Goal: Task Accomplishment & Management: Use online tool/utility

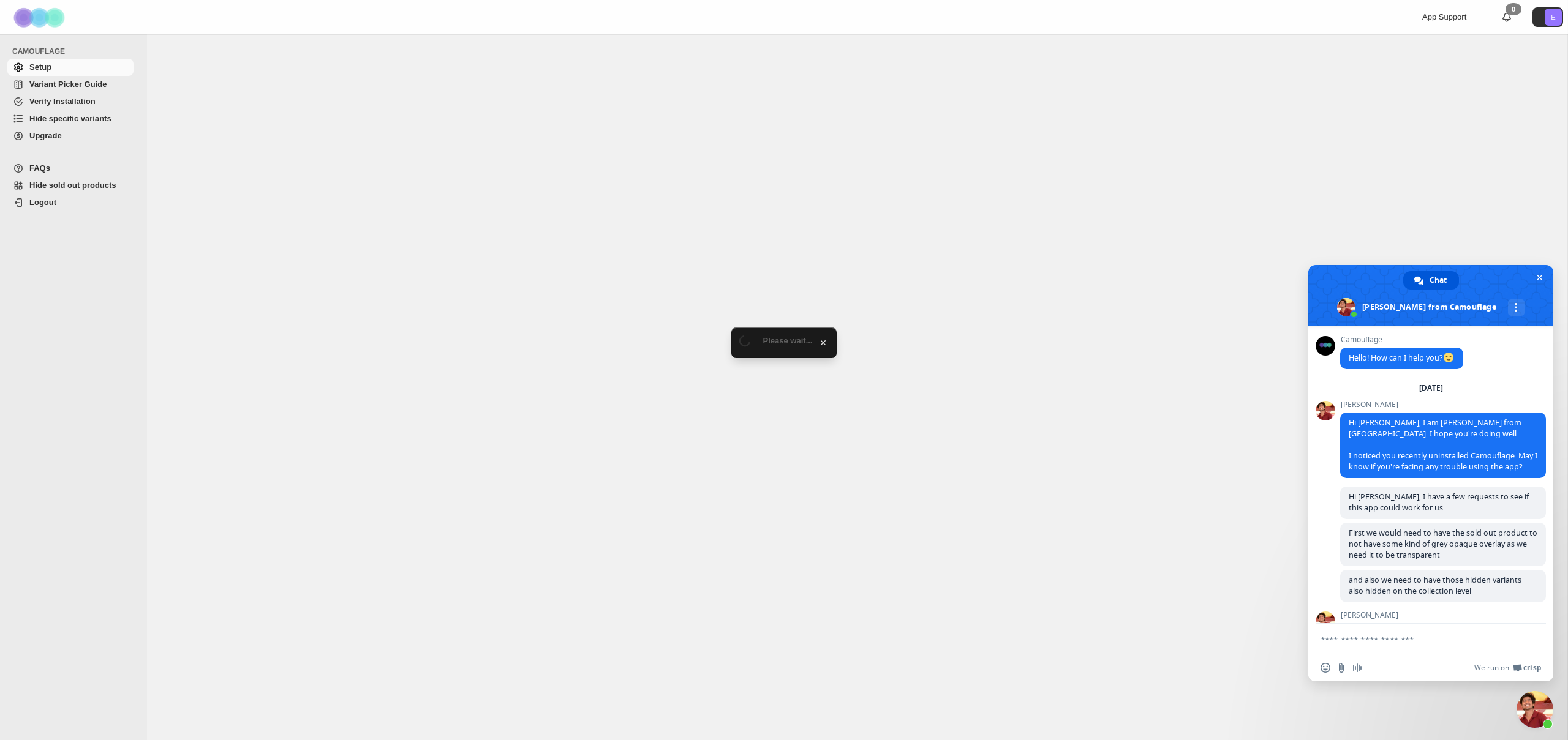
scroll to position [2582, 0]
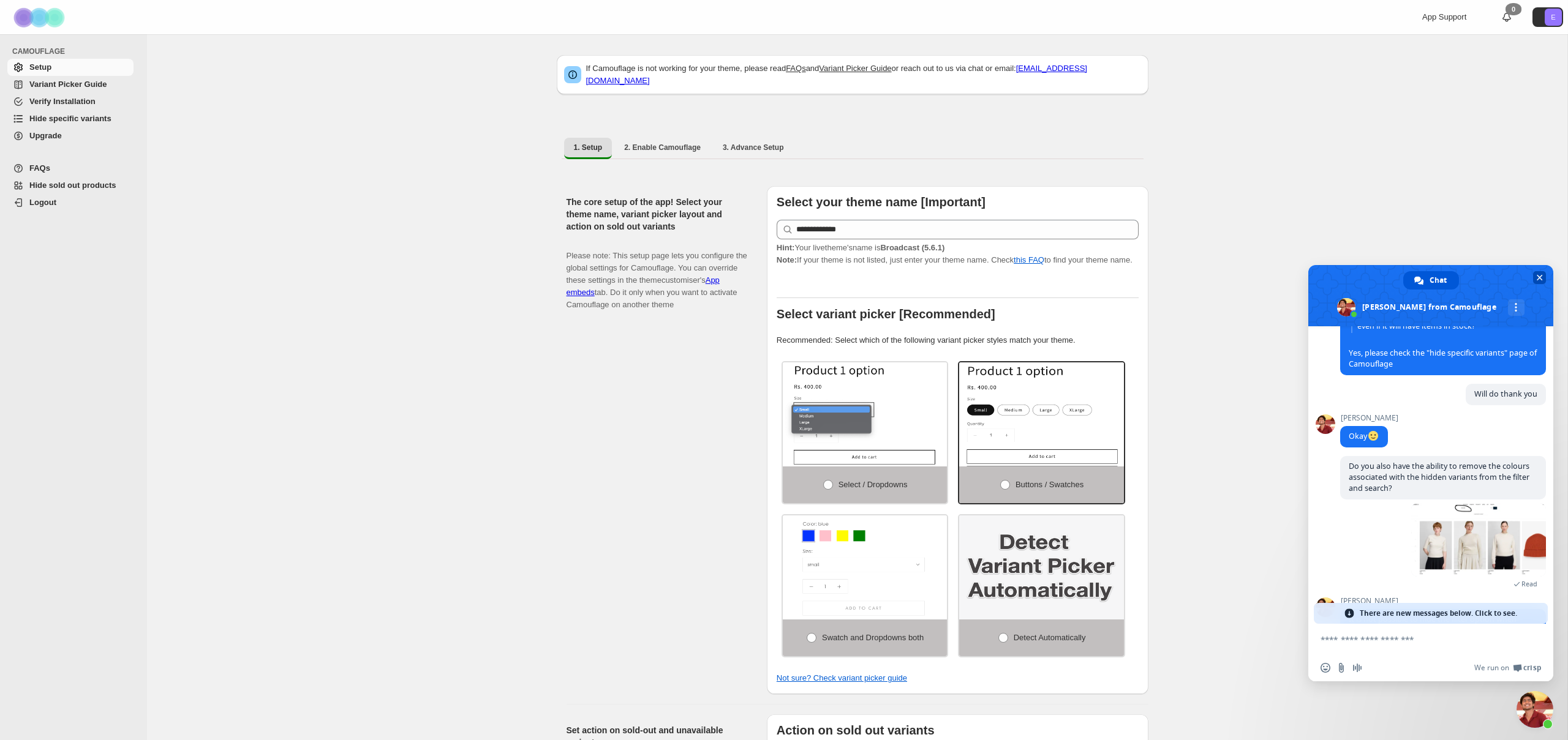
click at [1537, 276] on span "Close chat" at bounding box center [1540, 277] width 6 height 8
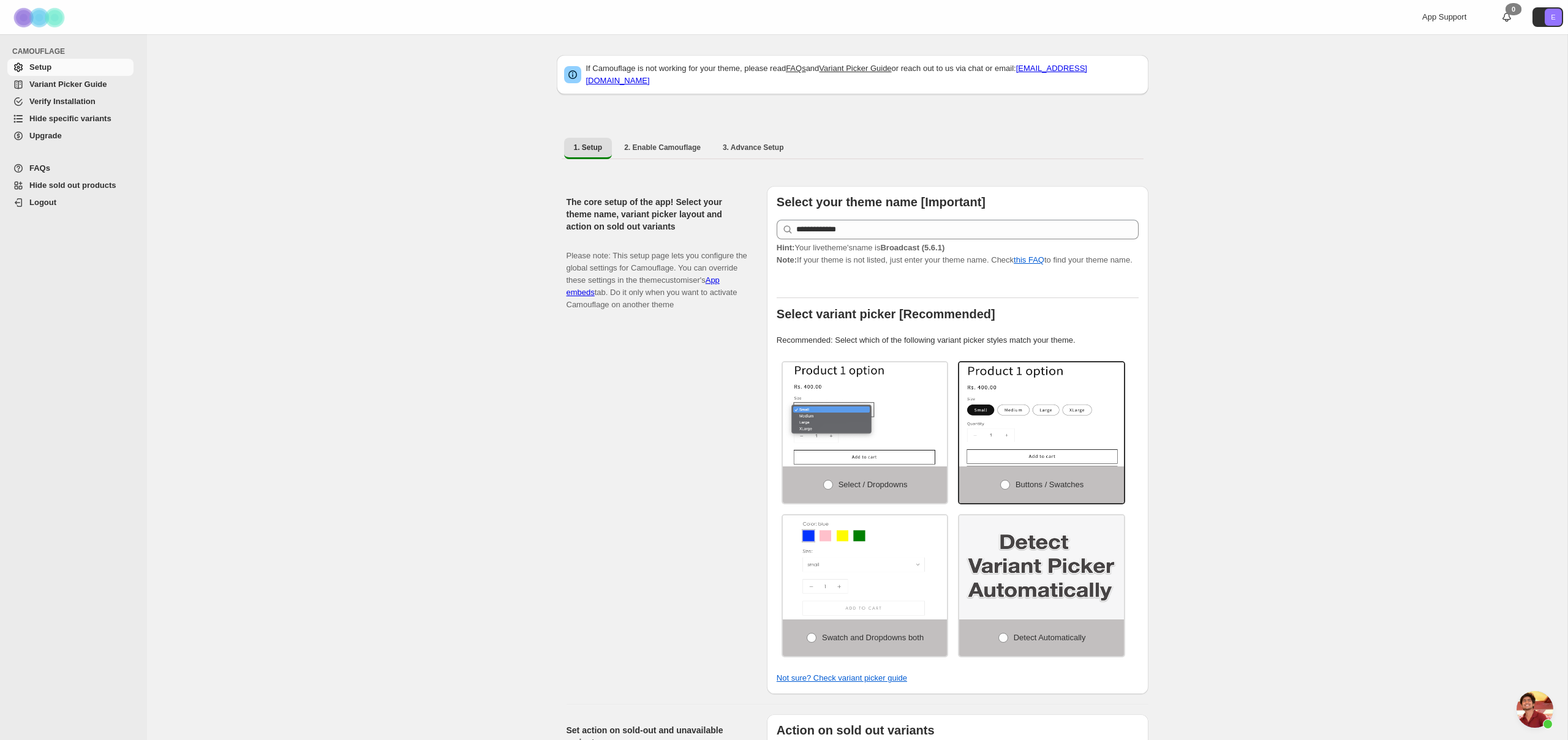
click at [78, 114] on span "Hide specific variants" at bounding box center [70, 118] width 82 height 9
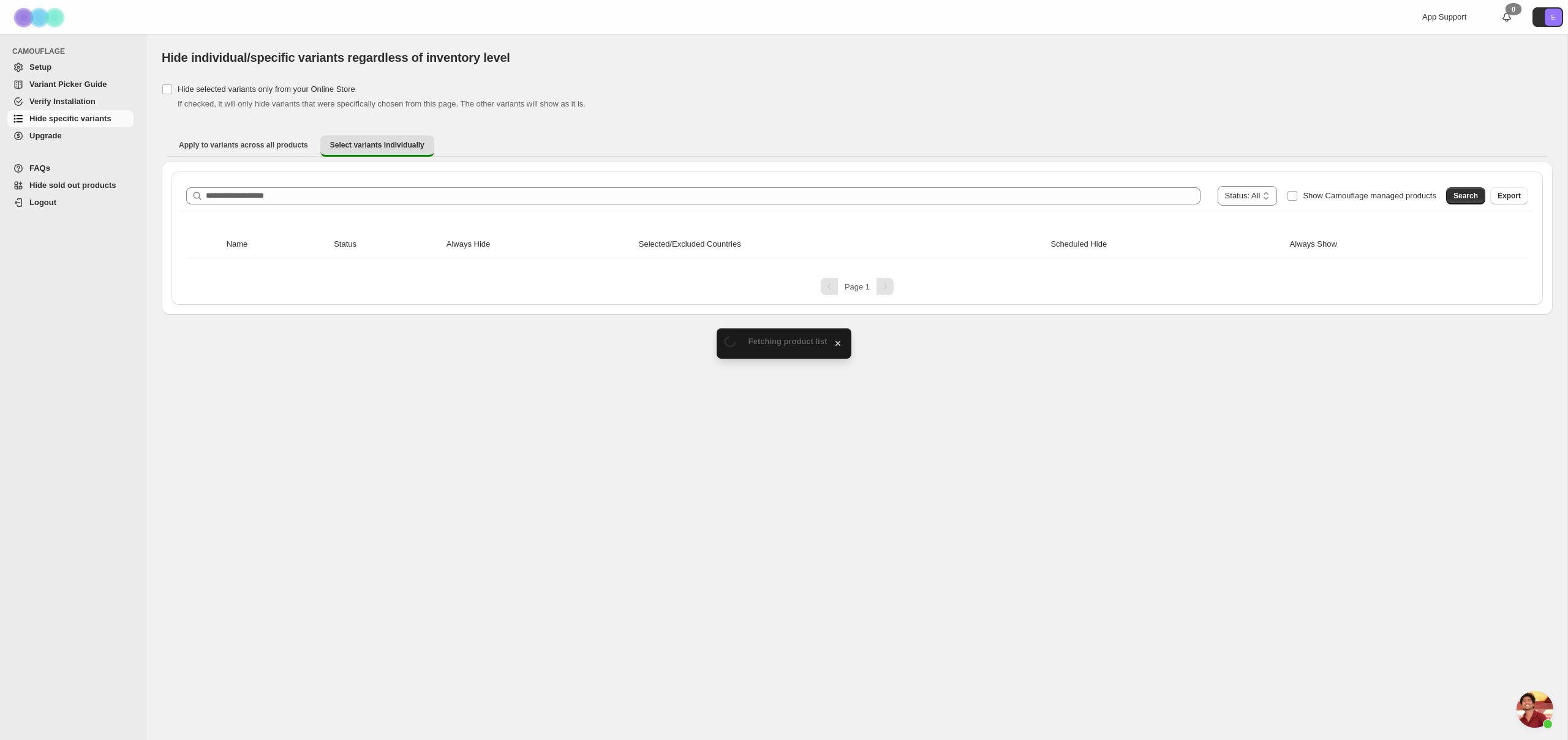
scroll to position [2582, 0]
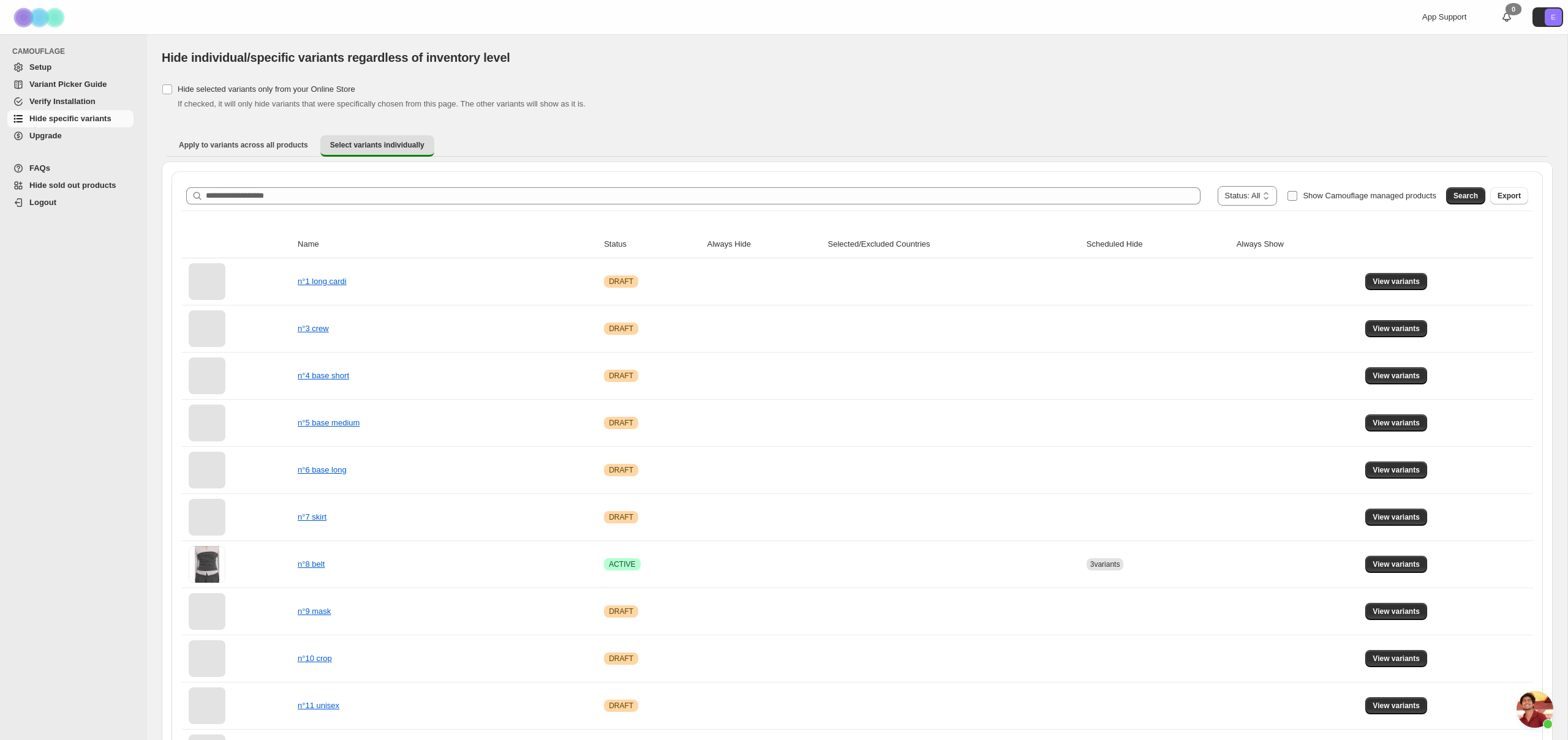
click at [1381, 193] on span "Show Camouflage managed products" at bounding box center [1370, 195] width 133 height 9
click at [1475, 193] on span "Search" at bounding box center [1466, 196] width 25 height 10
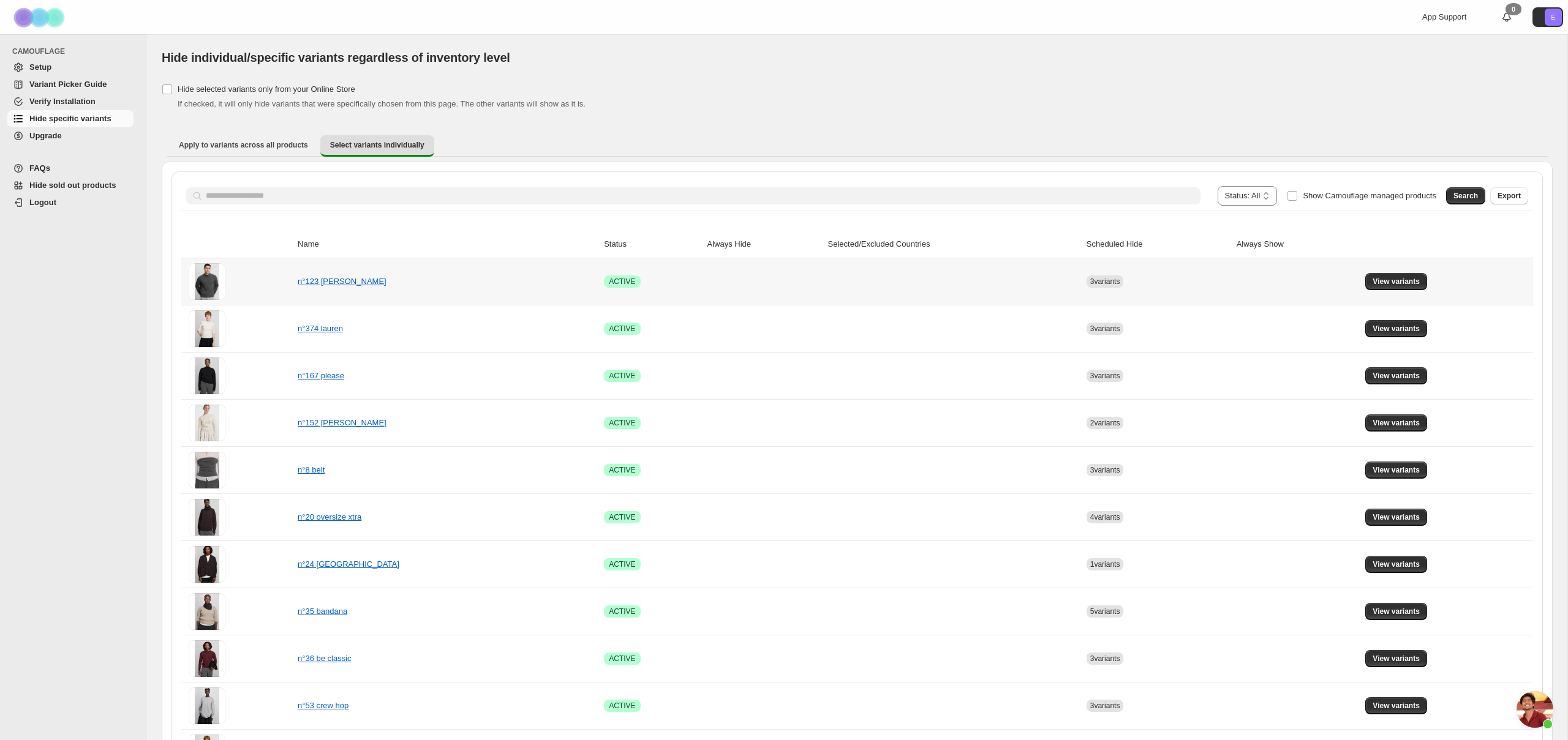
click at [1107, 277] on span "3 variants" at bounding box center [1104, 282] width 30 height 9
click at [1408, 279] on span "View variants" at bounding box center [1396, 282] width 47 height 10
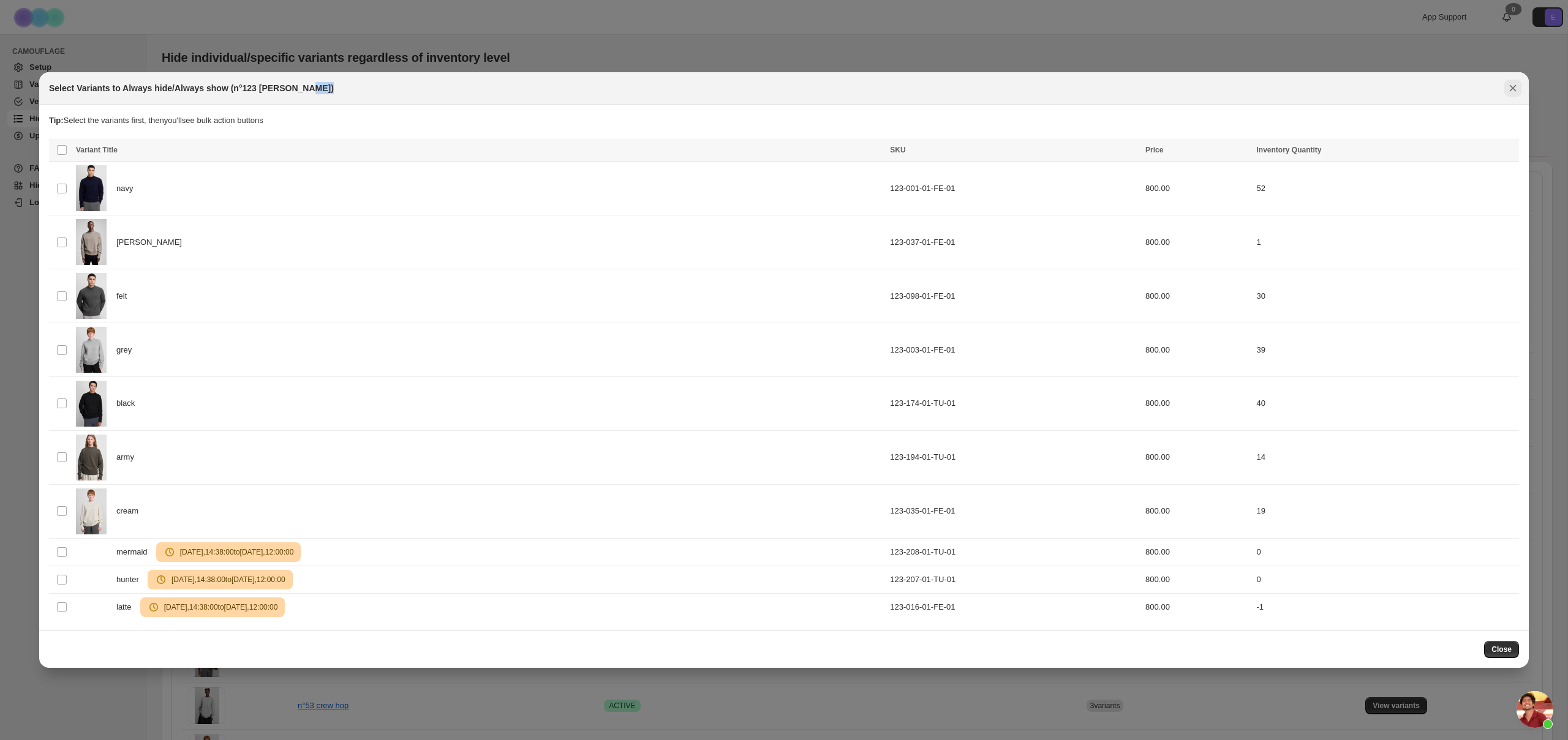
drag, startPoint x: 1500, startPoint y: 95, endPoint x: 1508, endPoint y: 91, distance: 8.9
click at [1502, 93] on div "Select Variants to Always hide/Always show (n°123 bourgeois)" at bounding box center [784, 88] width 1489 height 33
click at [1509, 91] on icon "Close" at bounding box center [1512, 88] width 12 height 12
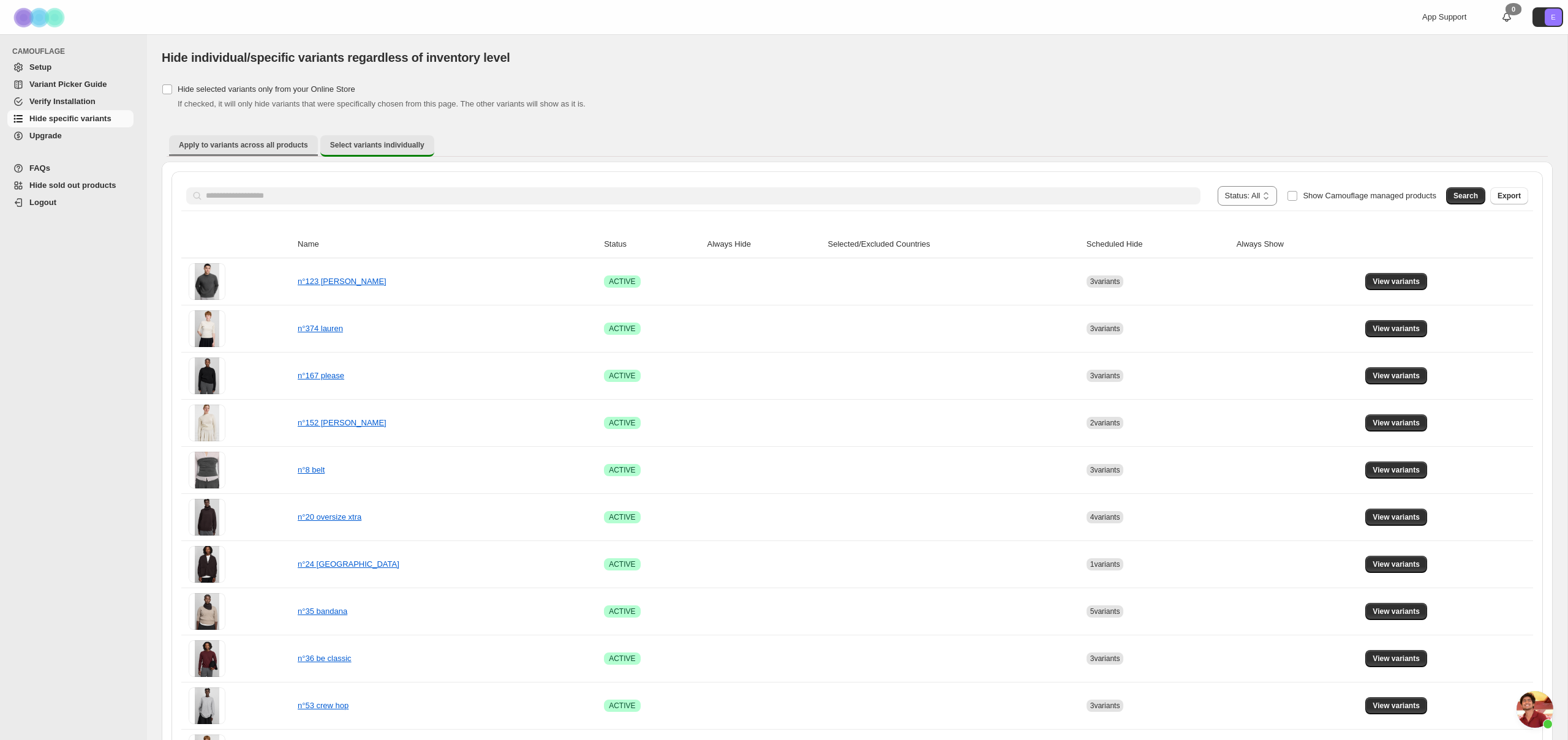
click at [264, 146] on span "Apply to variants across all products" at bounding box center [243, 146] width 129 height 10
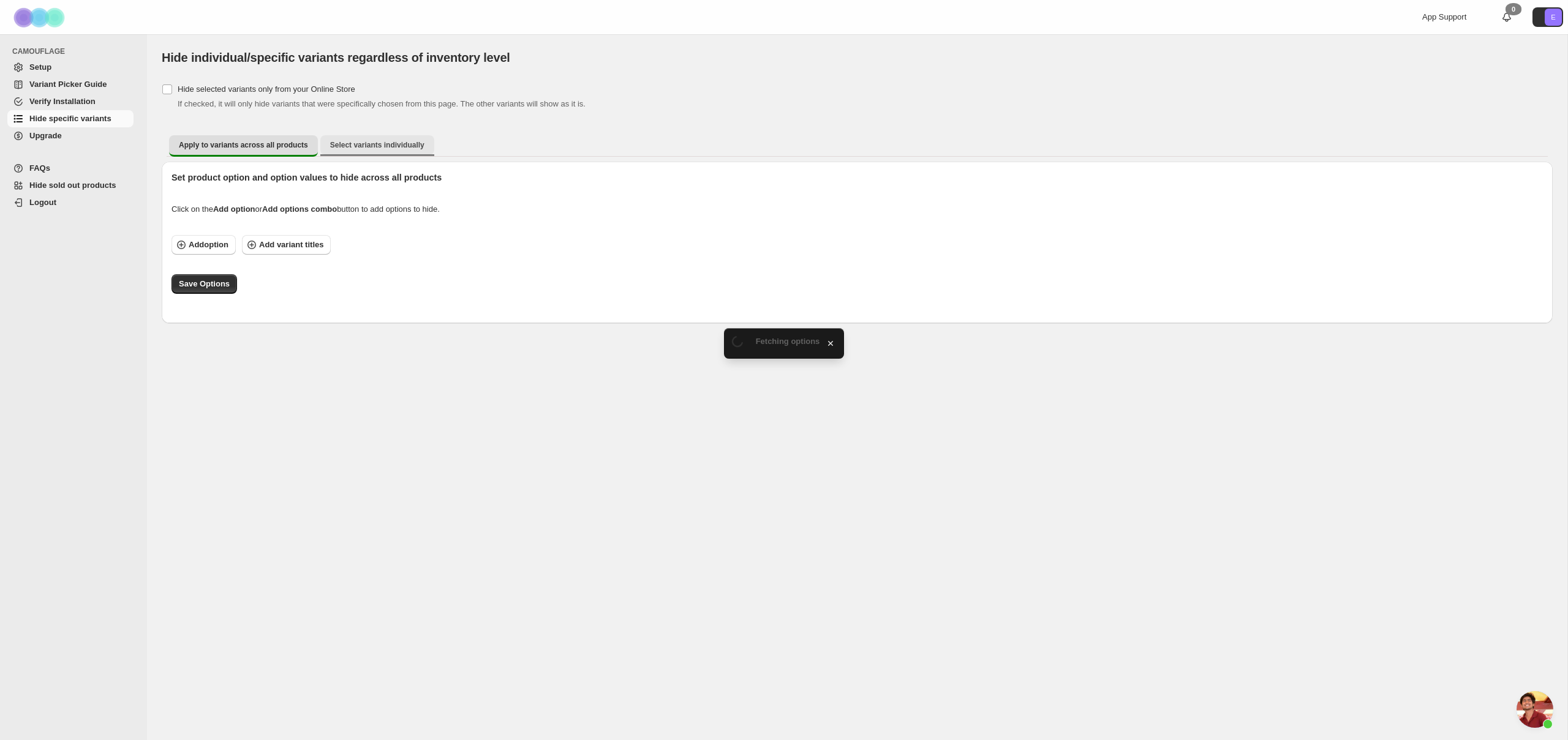
click at [327, 145] on button "Select variants individually" at bounding box center [377, 145] width 114 height 20
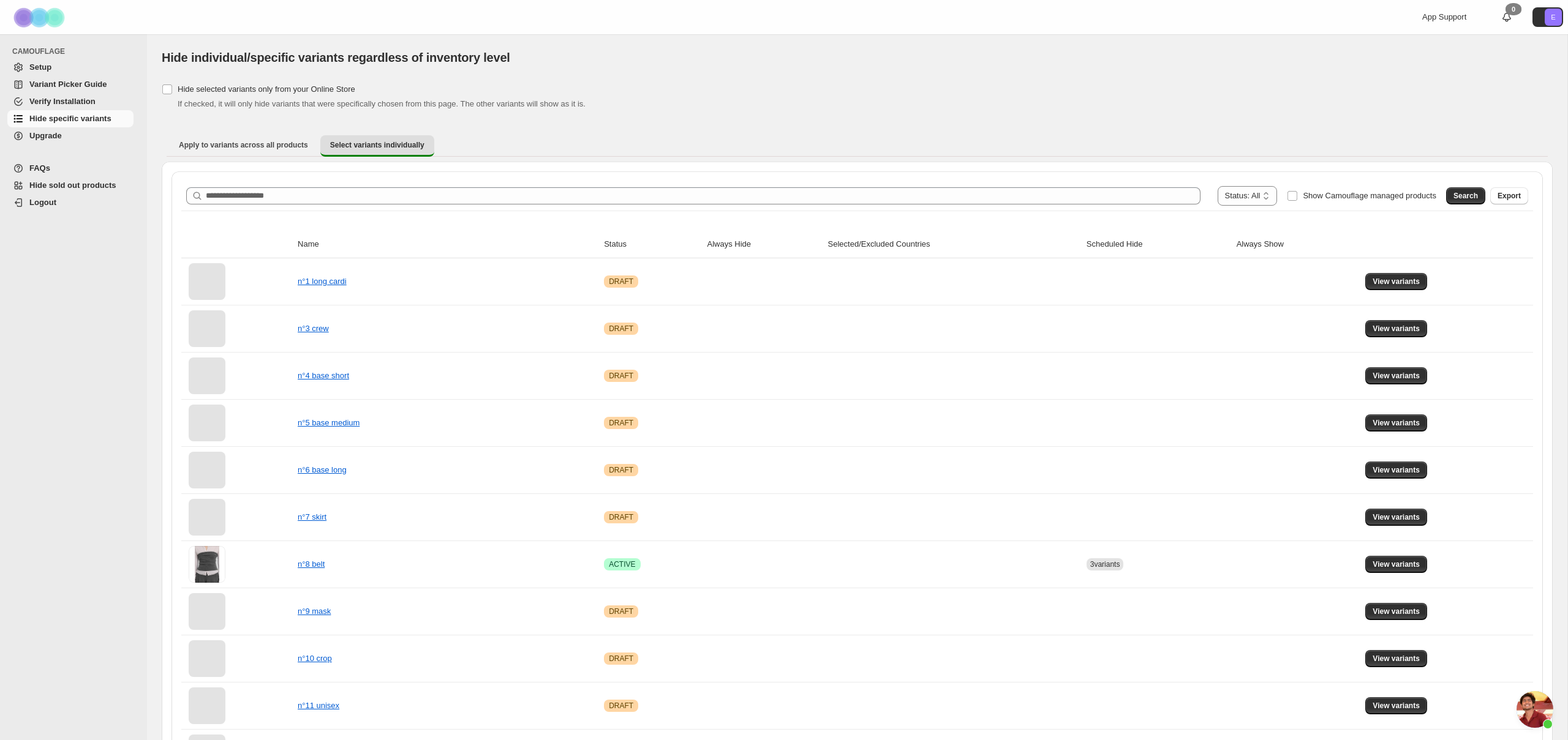
click at [348, 181] on div "**********" at bounding box center [857, 195] width 1351 height 30
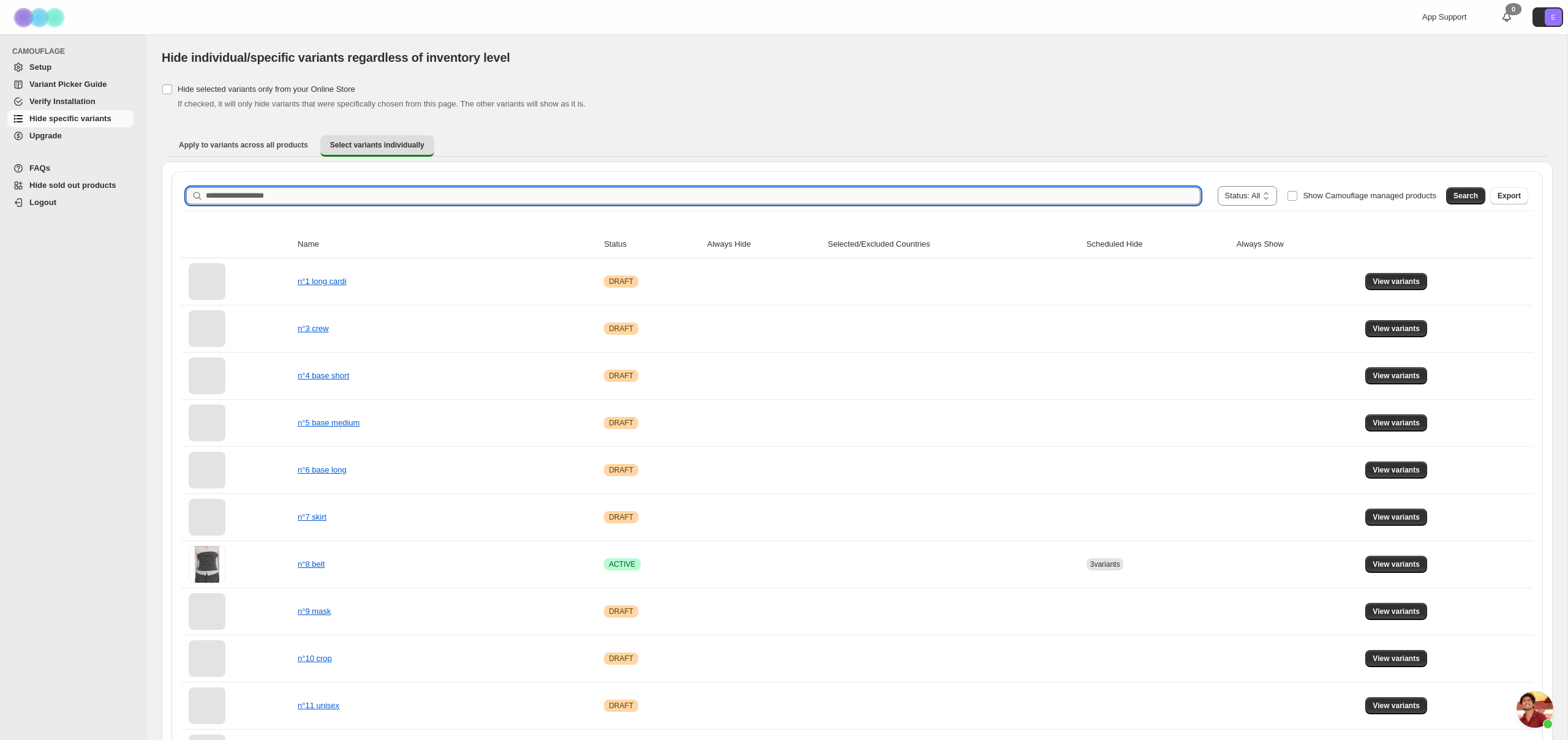
click at [343, 195] on input "Search product name" at bounding box center [703, 196] width 994 height 17
type input "*****"
click at [1462, 195] on span "Search" at bounding box center [1466, 196] width 25 height 10
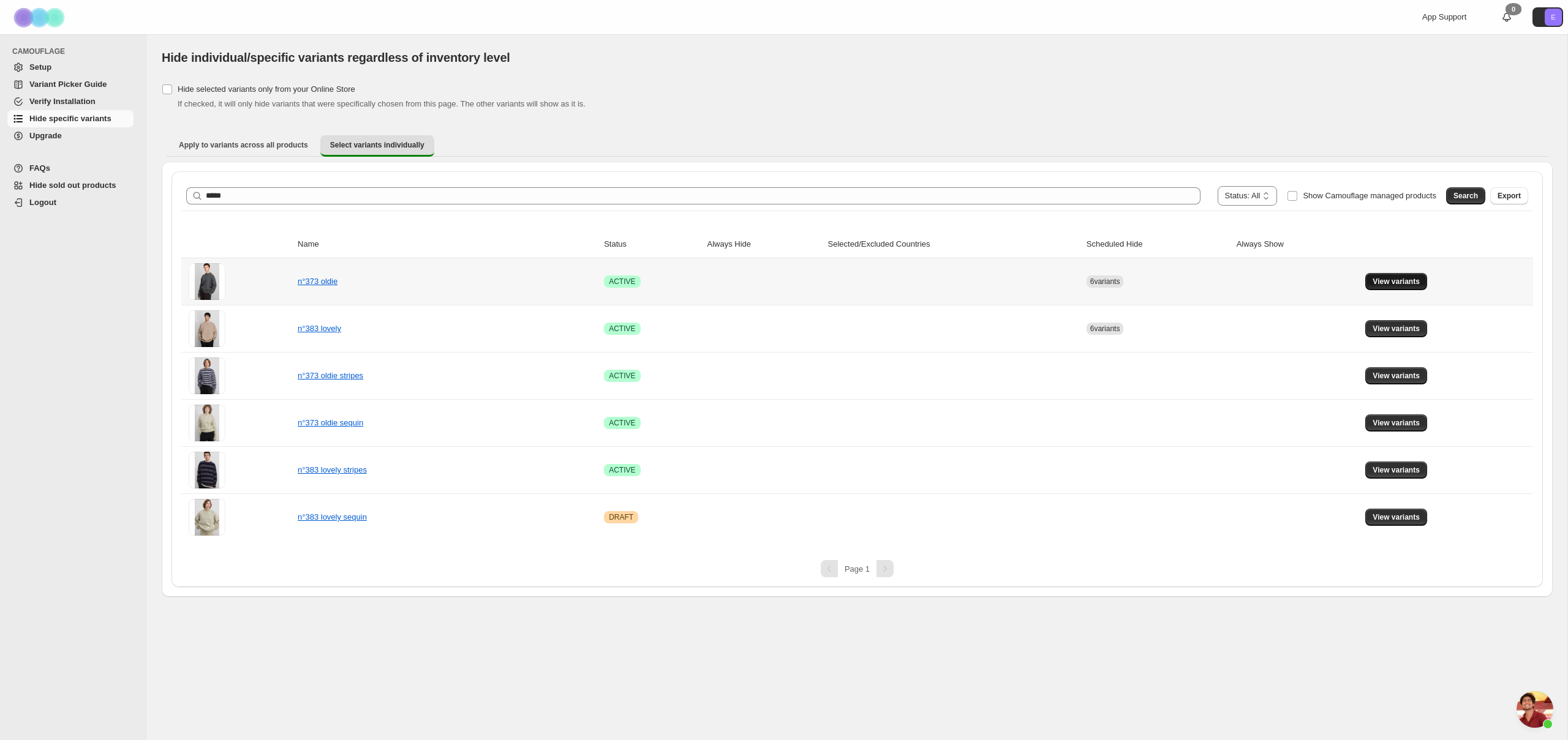
click at [1373, 277] on button "View variants" at bounding box center [1396, 282] width 62 height 17
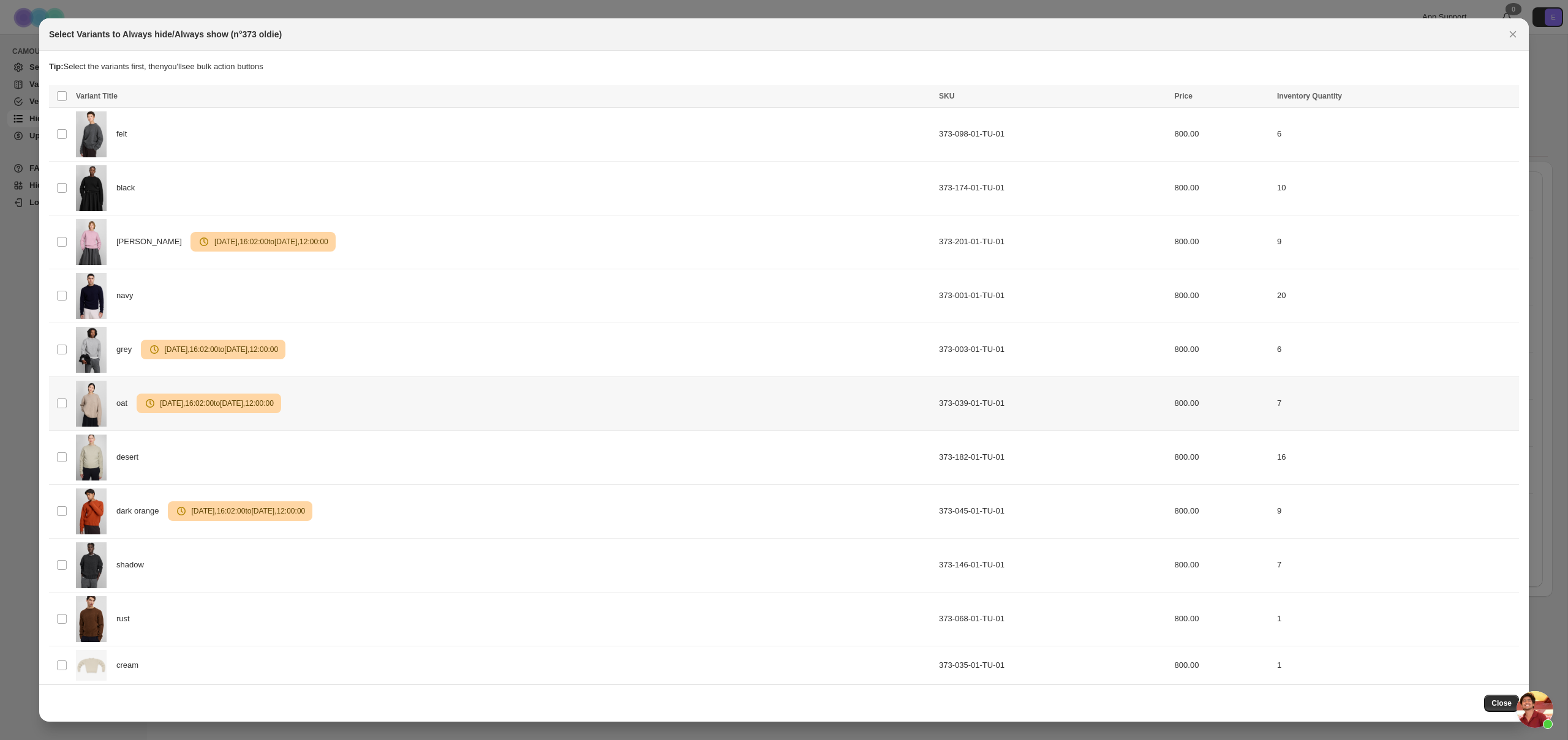
click at [224, 400] on span "Aug 27 2025 , 16:02:00 to Sep 02 2025 , 12:00:00" at bounding box center [215, 403] width 117 height 10
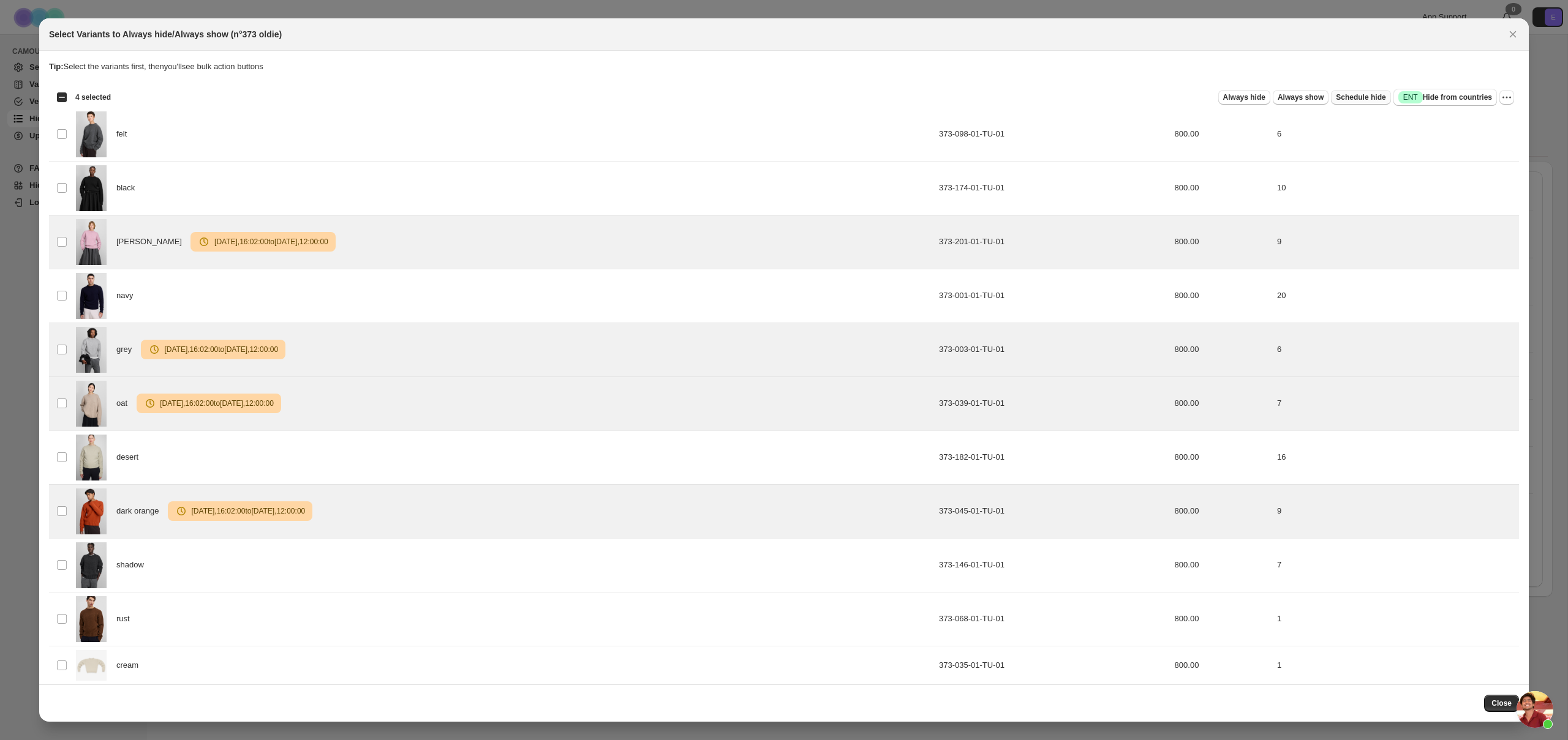
click at [1363, 101] on span "Schedule hide" at bounding box center [1360, 98] width 49 height 10
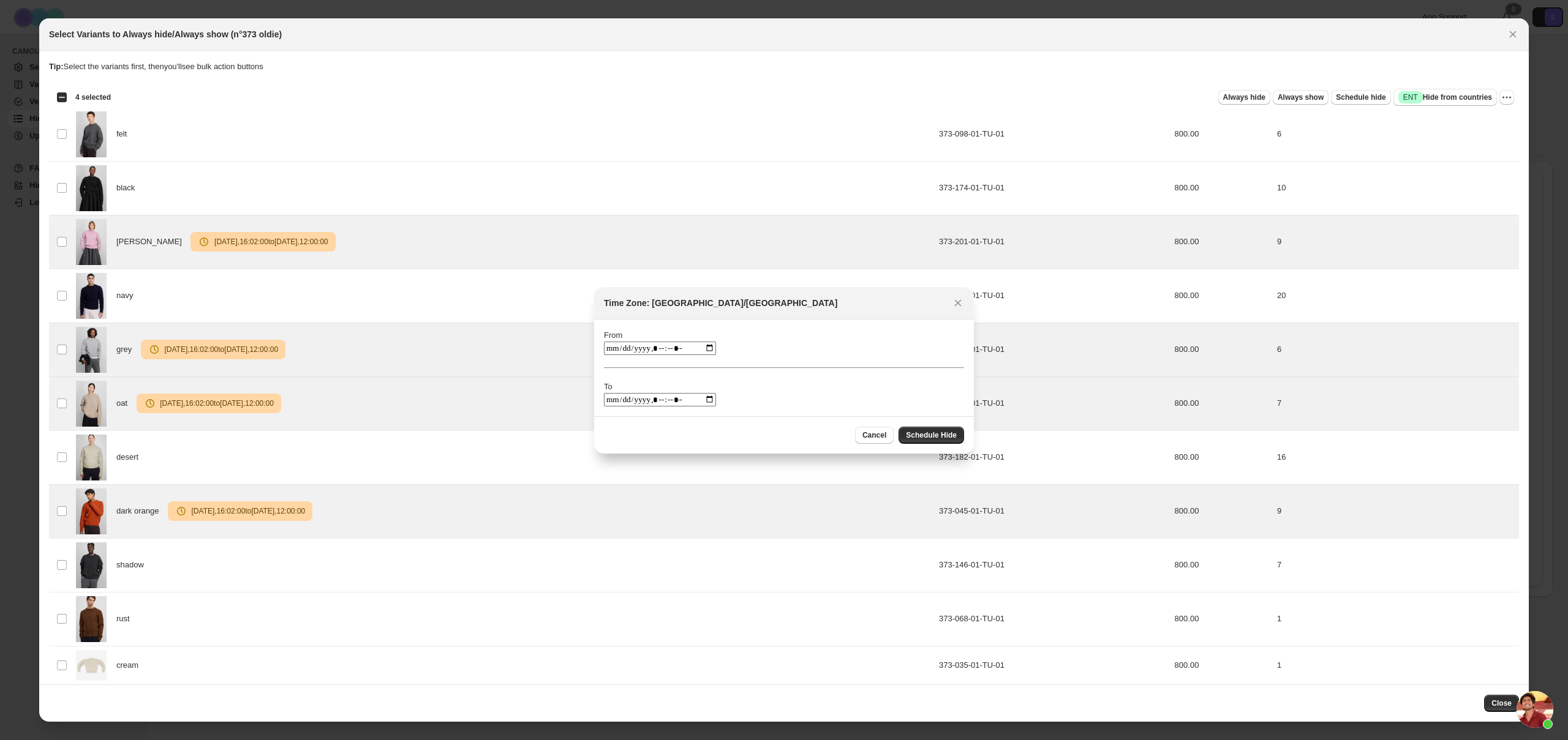
click at [665, 402] on input ":r1k:" at bounding box center [660, 400] width 112 height 14
click at [671, 400] on input ":r1k:" at bounding box center [660, 400] width 112 height 14
click at [676, 400] on input ":r1k:" at bounding box center [660, 400] width 112 height 14
click at [676, 400] on input ":r1k:" at bounding box center [660, 400] width 112 height 14
click at [863, 434] on span "Cancel" at bounding box center [874, 435] width 24 height 10
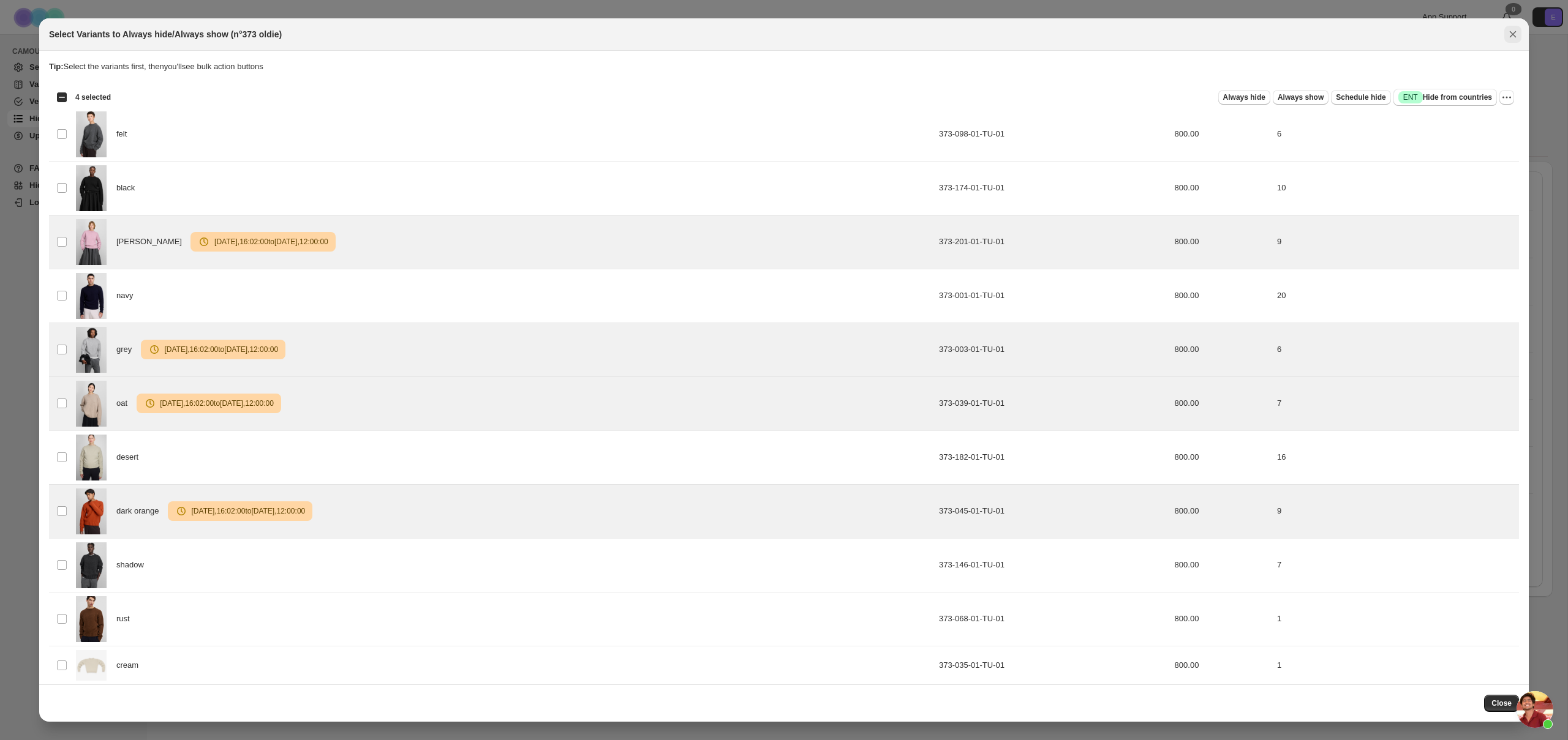
click at [1512, 33] on icon "Close" at bounding box center [1512, 34] width 7 height 7
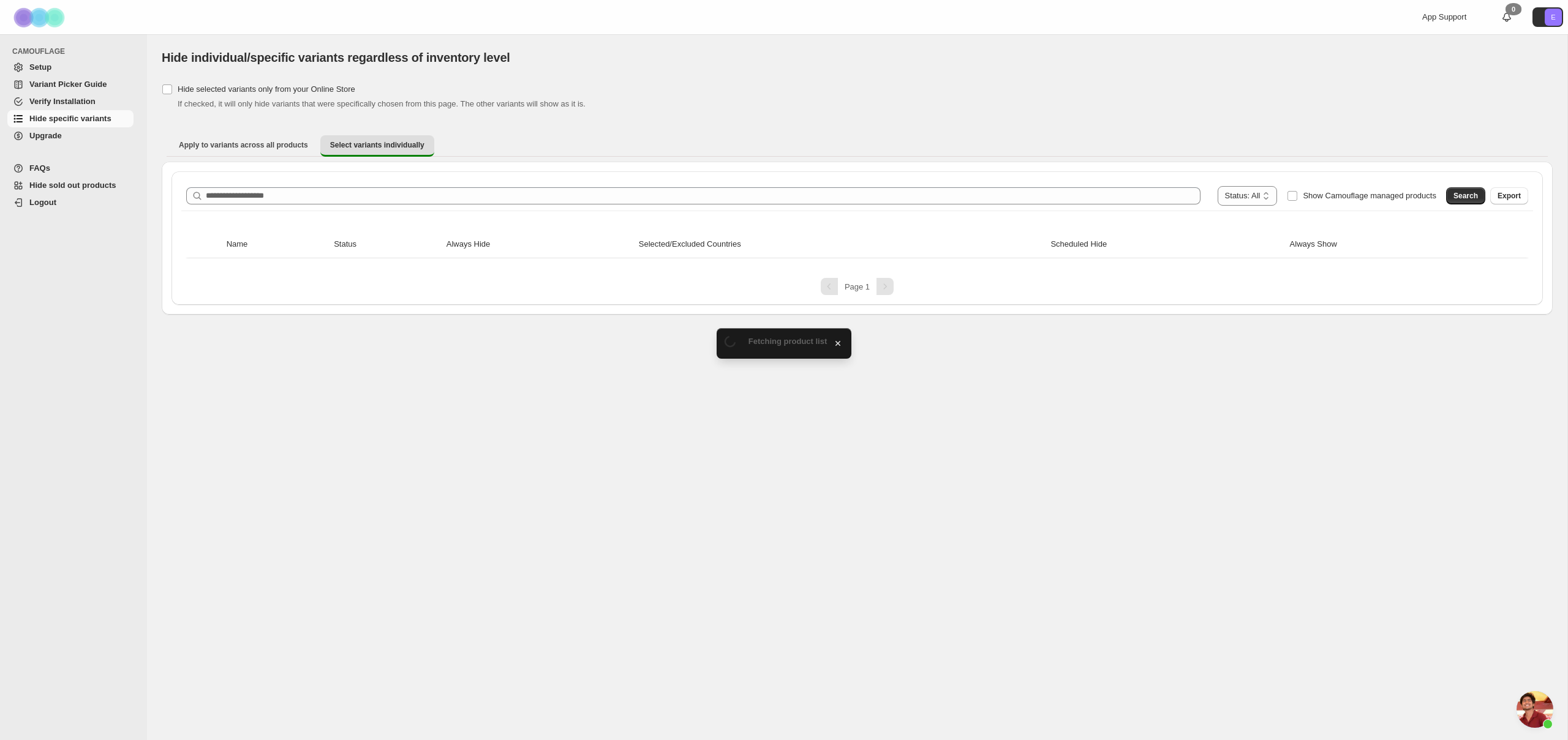
scroll to position [2582, 0]
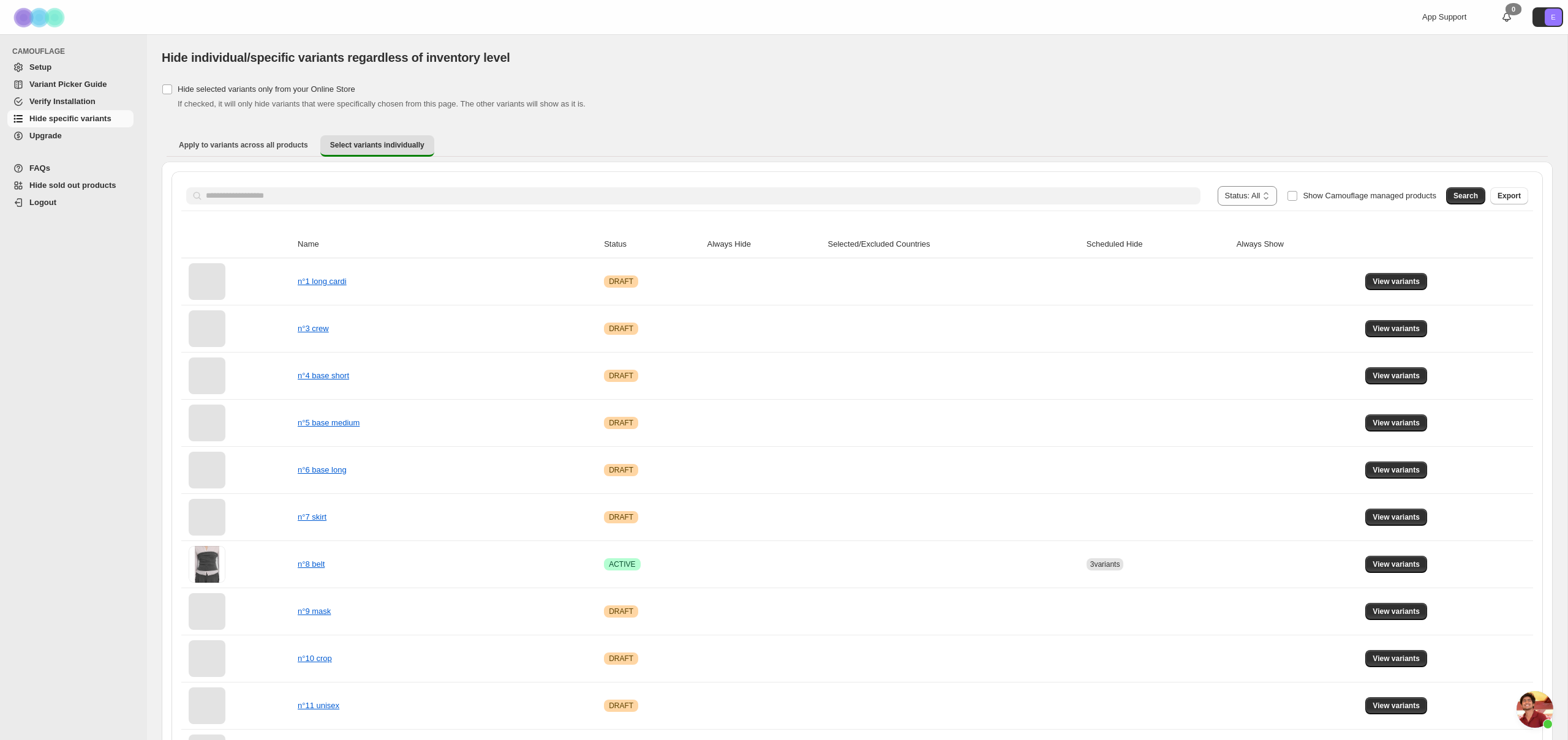
click at [1472, 204] on div "Search Export" at bounding box center [1485, 193] width 87 height 25
click at [1471, 198] on span "Search" at bounding box center [1466, 196] width 25 height 10
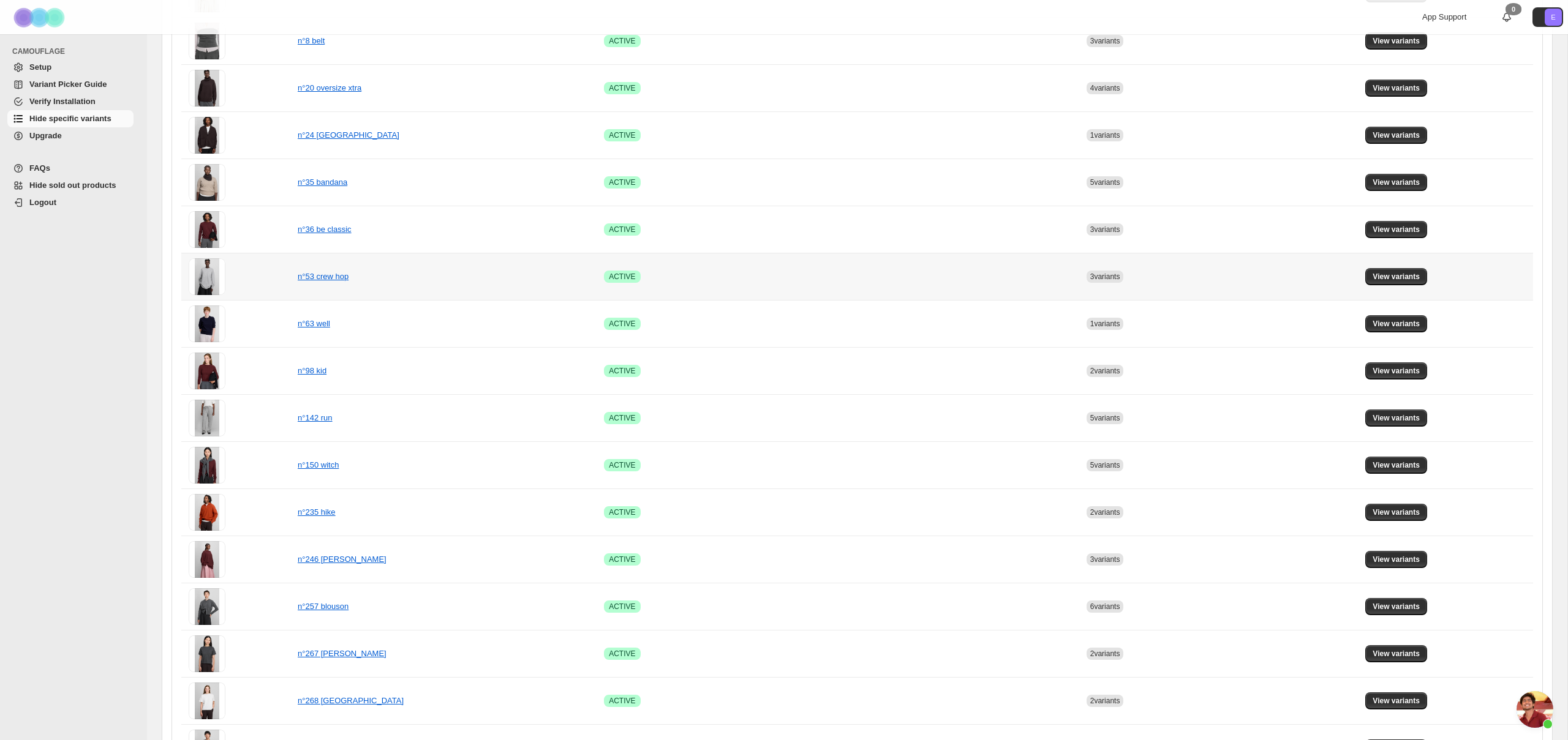
scroll to position [517, 0]
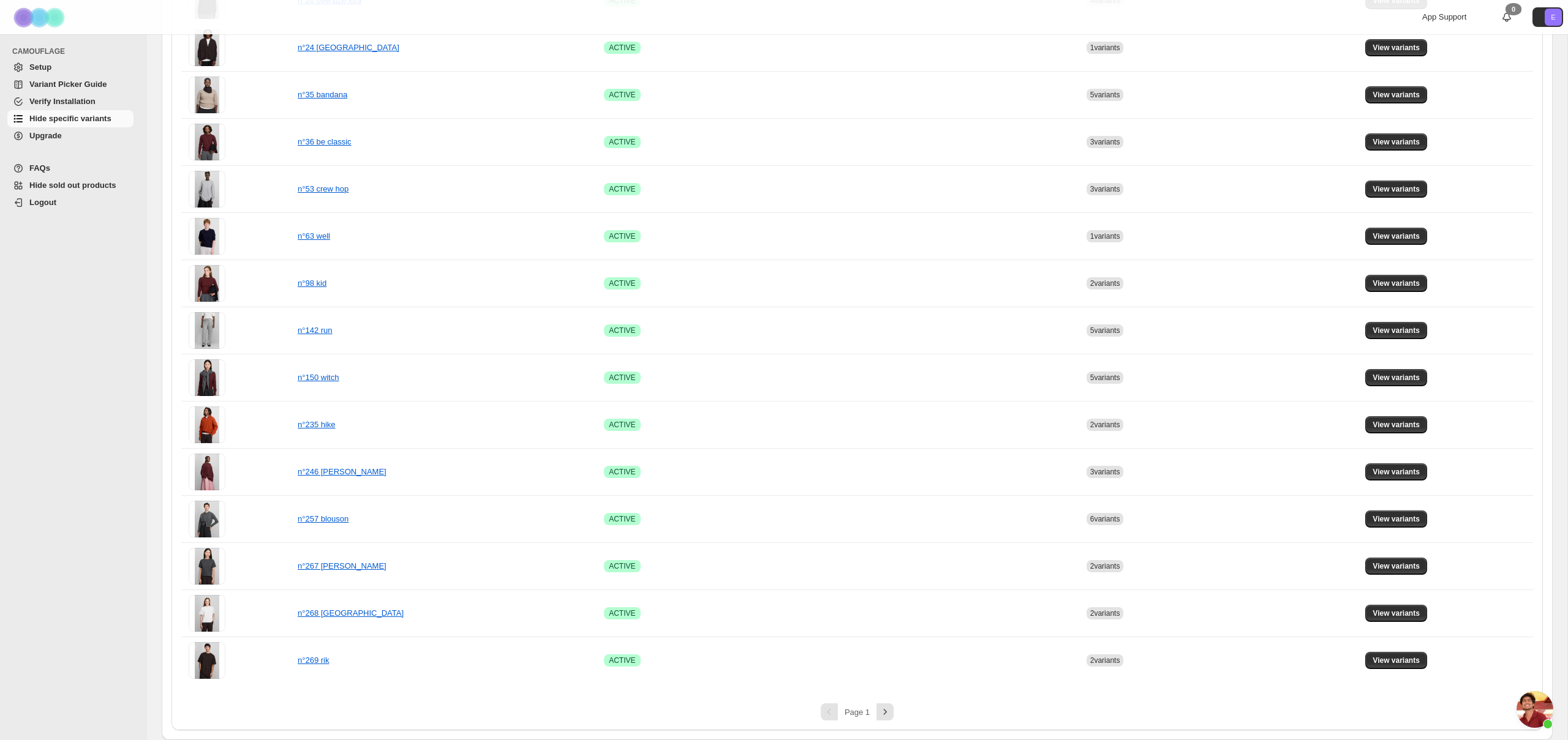
click at [103, 170] on span "FAQs" at bounding box center [80, 168] width 101 height 12
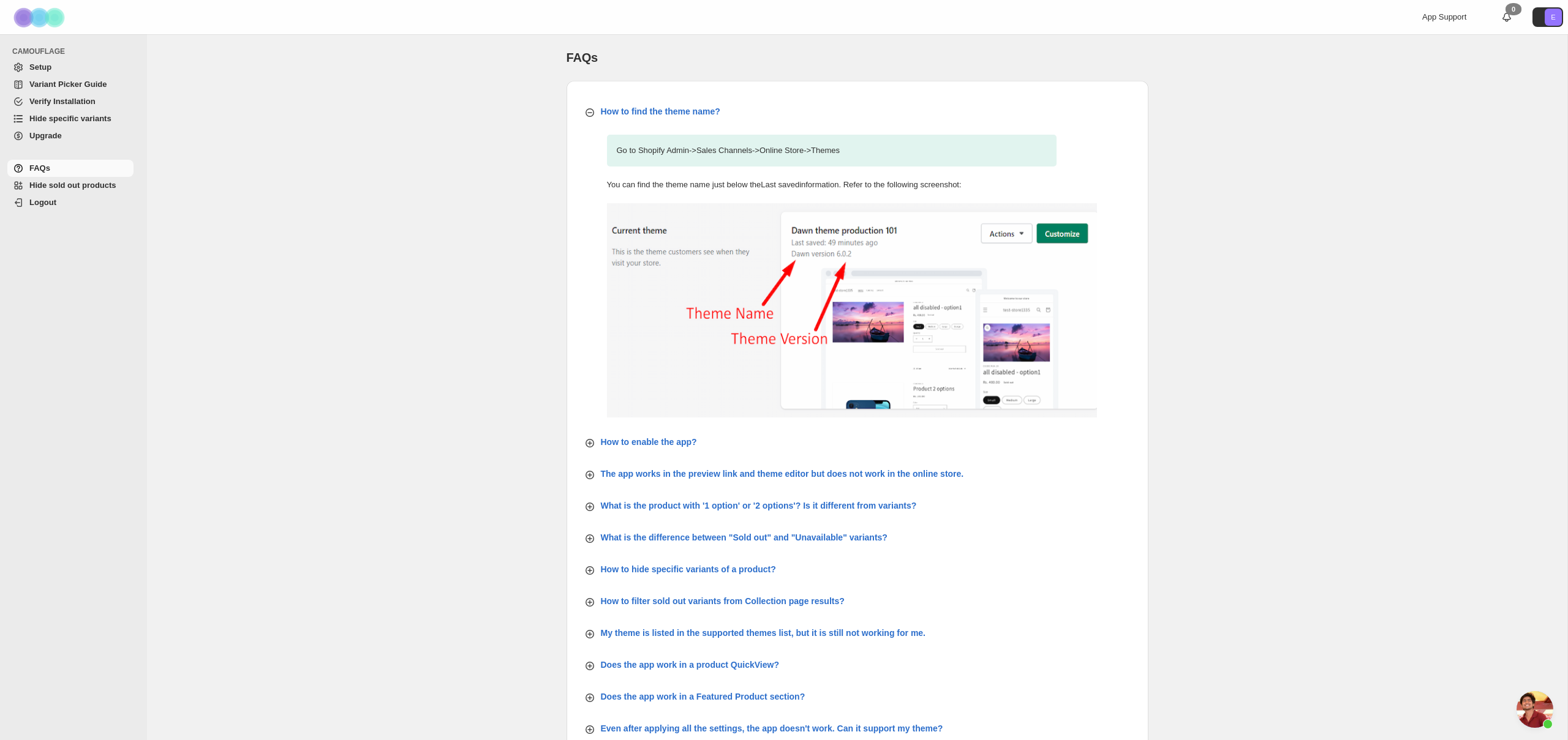
scroll to position [2582, 0]
click at [81, 119] on span "Hide specific variants" at bounding box center [70, 118] width 82 height 9
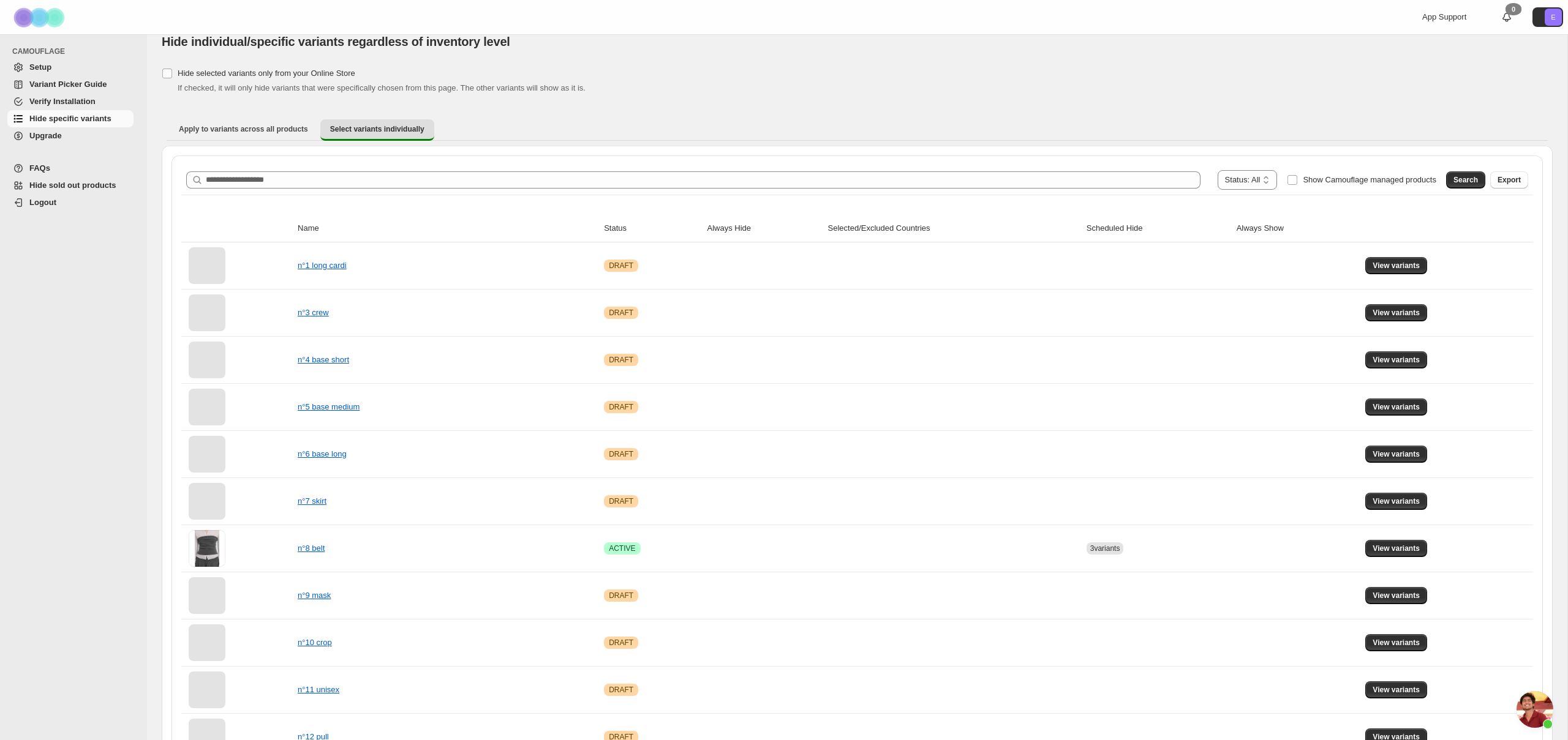
scroll to position [17, 0]
drag, startPoint x: 1320, startPoint y: 180, endPoint x: 1339, endPoint y: 177, distance: 19.2
click at [1320, 180] on span "Show Camouflage managed products" at bounding box center [1370, 179] width 133 height 9
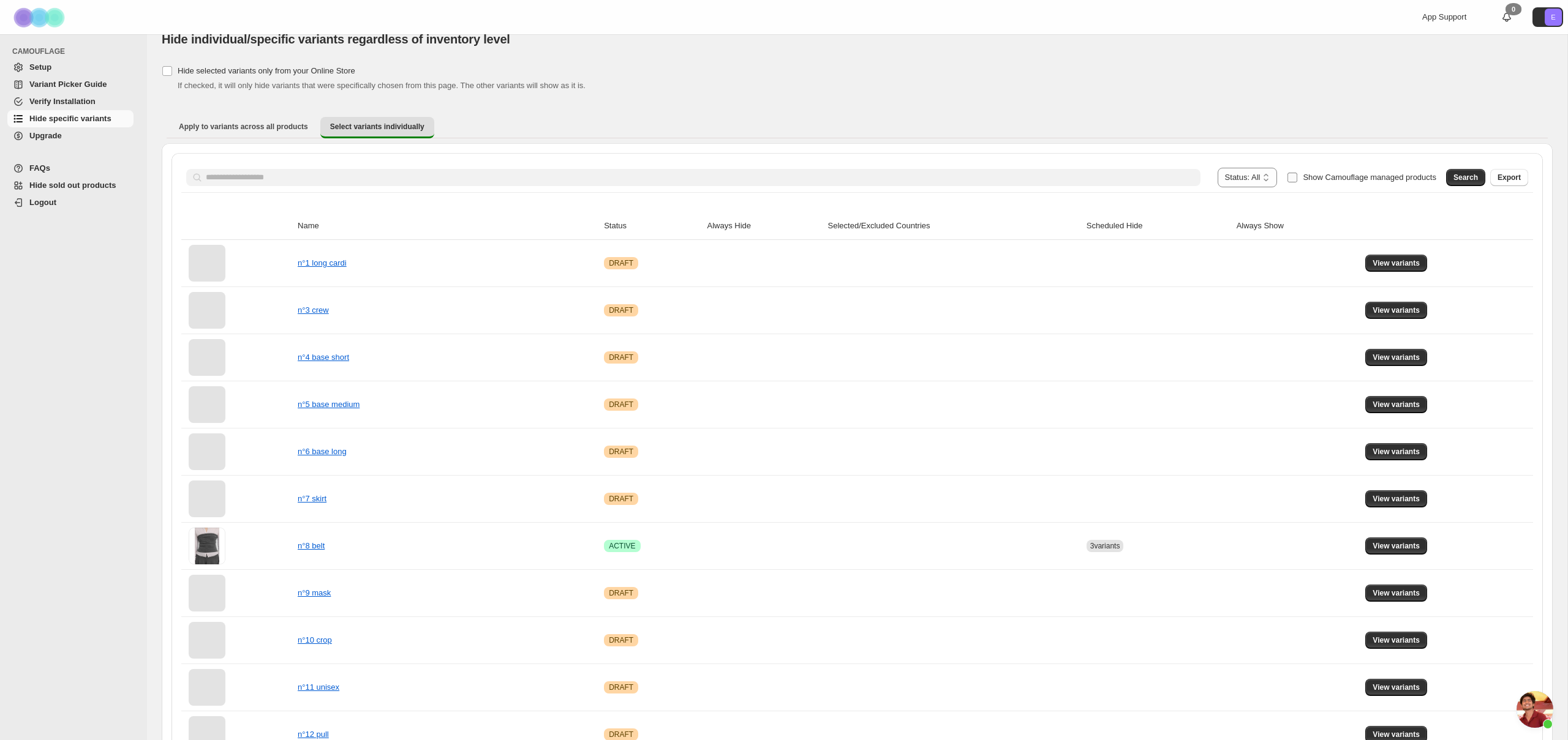
drag, startPoint x: 1457, startPoint y: 179, endPoint x: 1427, endPoint y: 186, distance: 30.8
click at [1457, 179] on span "Search" at bounding box center [1466, 177] width 25 height 10
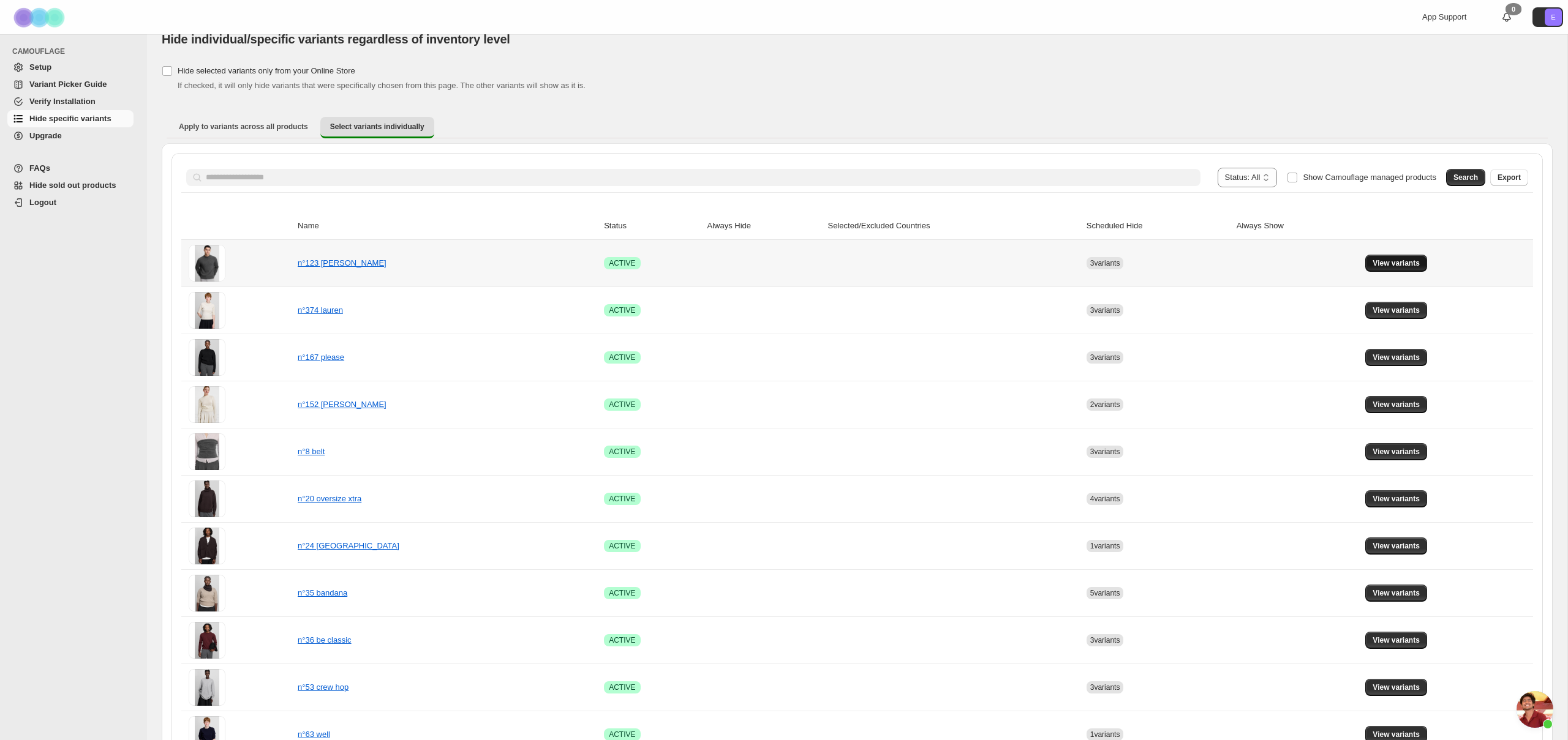
click at [1393, 258] on span "View variants" at bounding box center [1396, 264] width 47 height 10
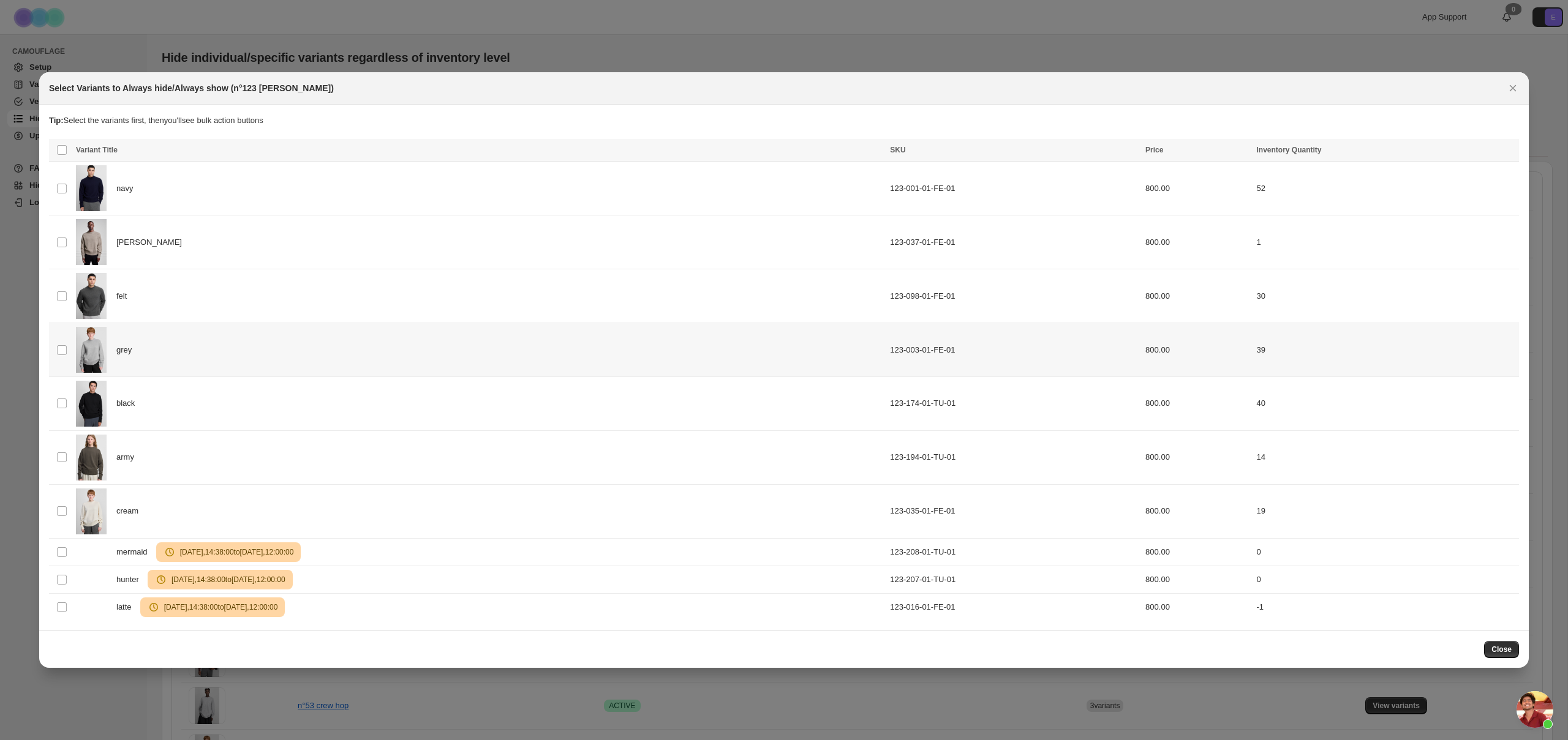
scroll to position [0, 0]
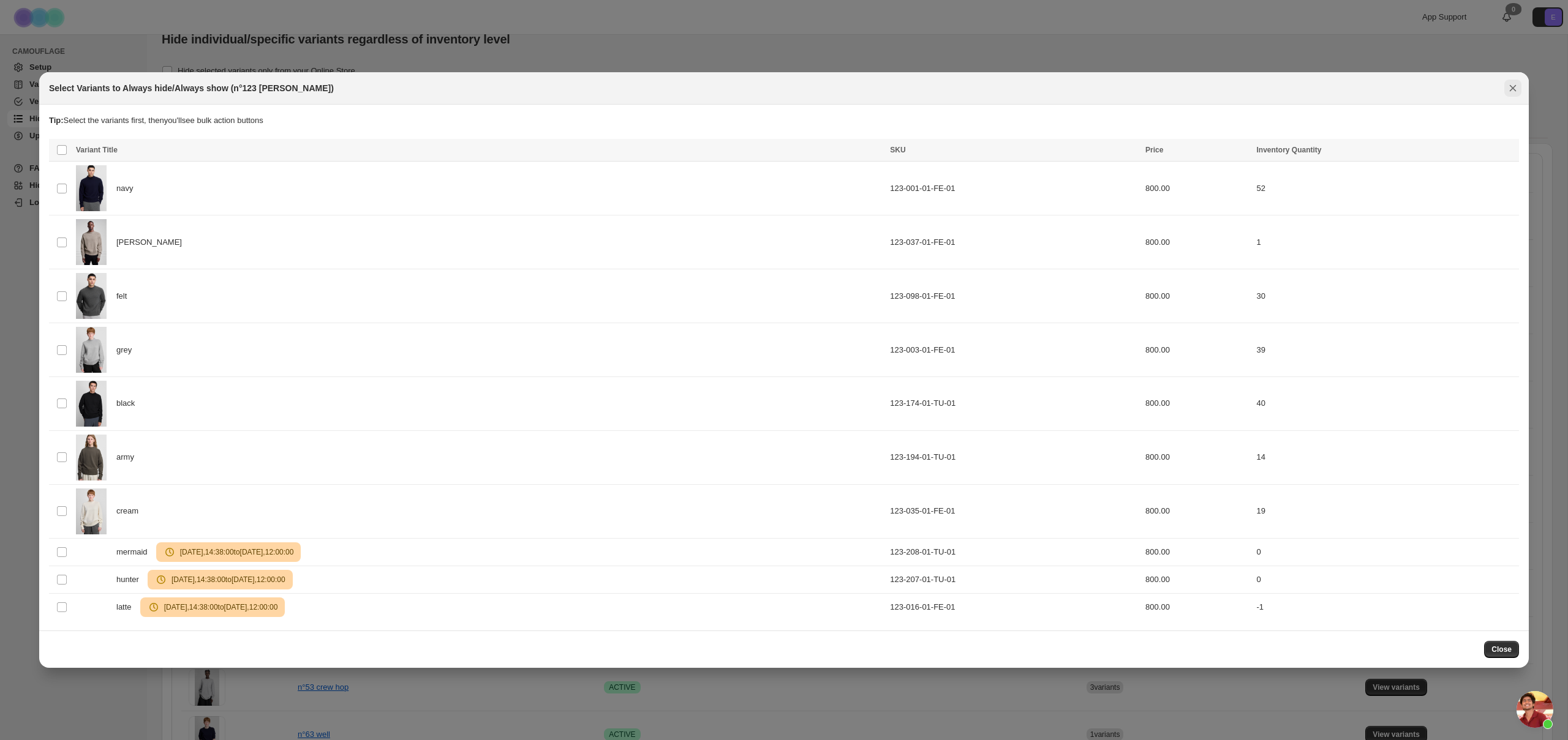
click at [1511, 88] on icon "Close" at bounding box center [1512, 88] width 12 height 12
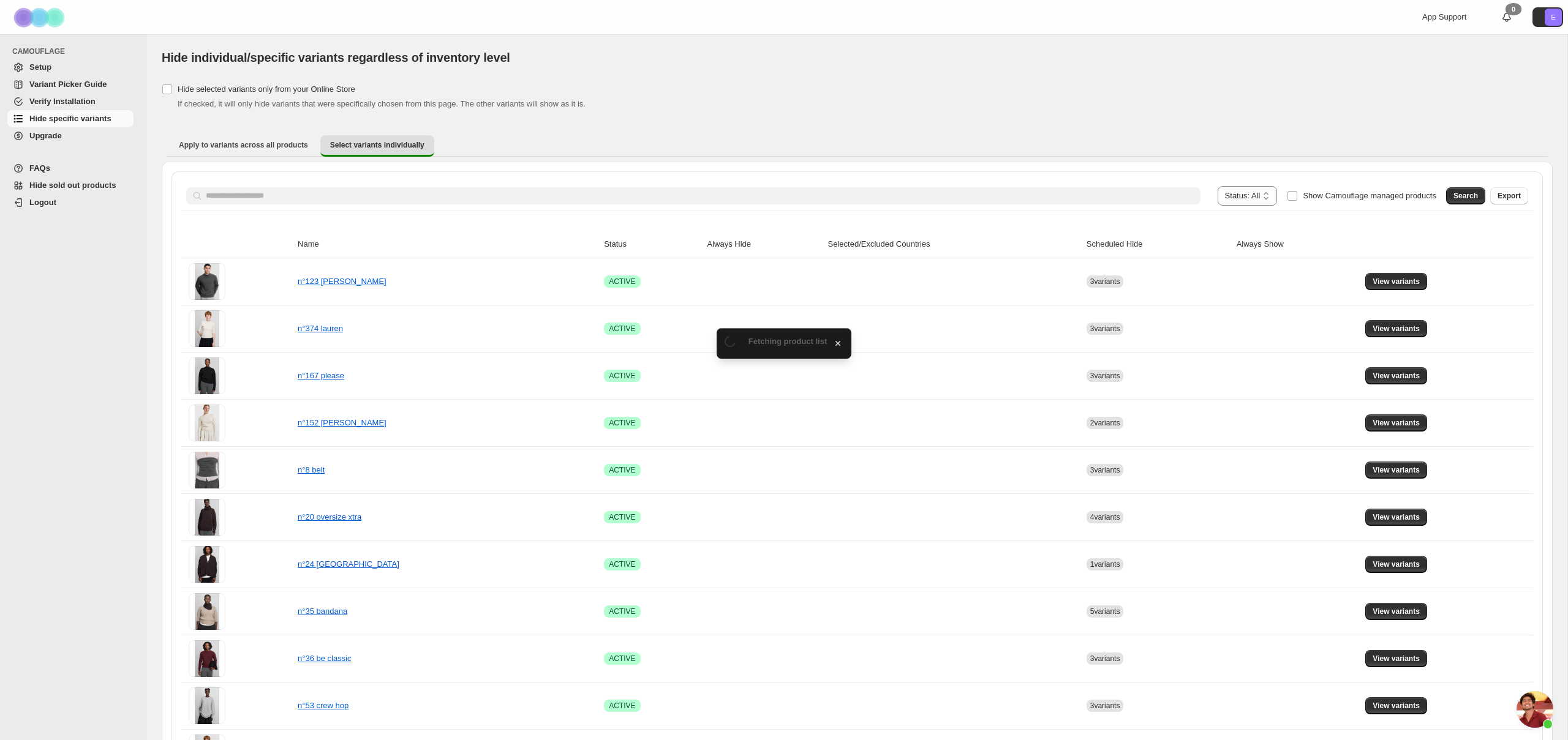
scroll to position [18, 0]
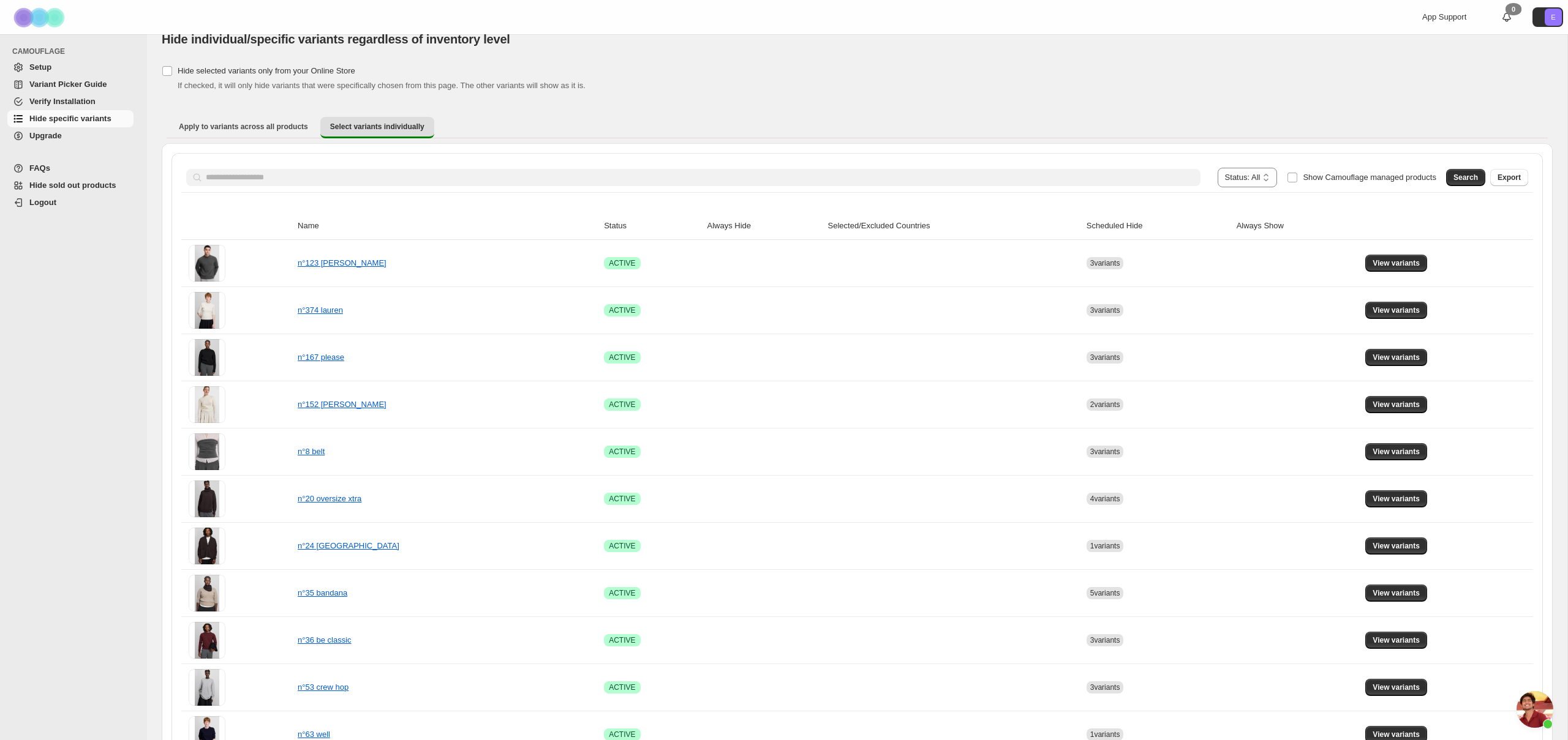
click at [43, 170] on span "FAQs" at bounding box center [40, 168] width 21 height 9
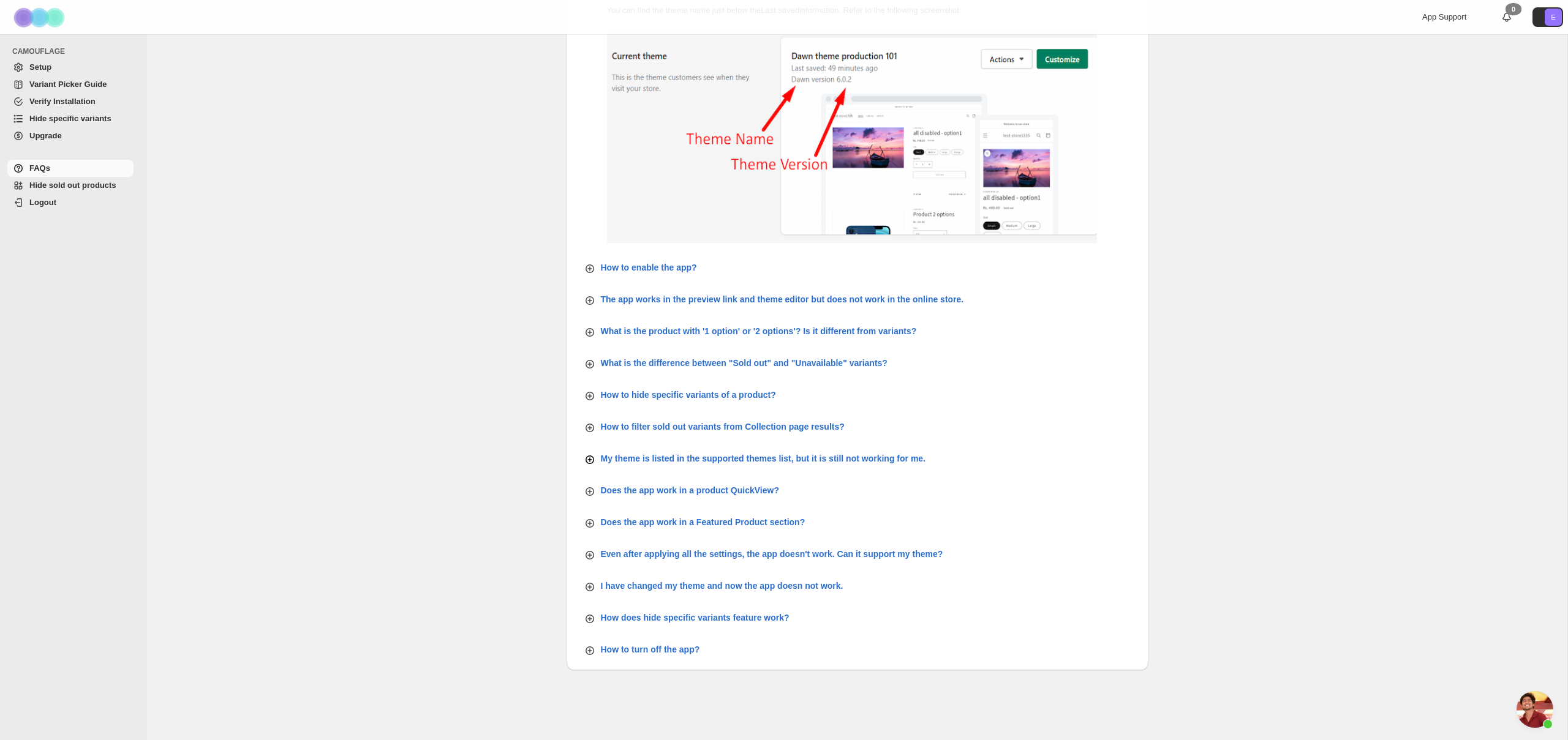
scroll to position [169, 0]
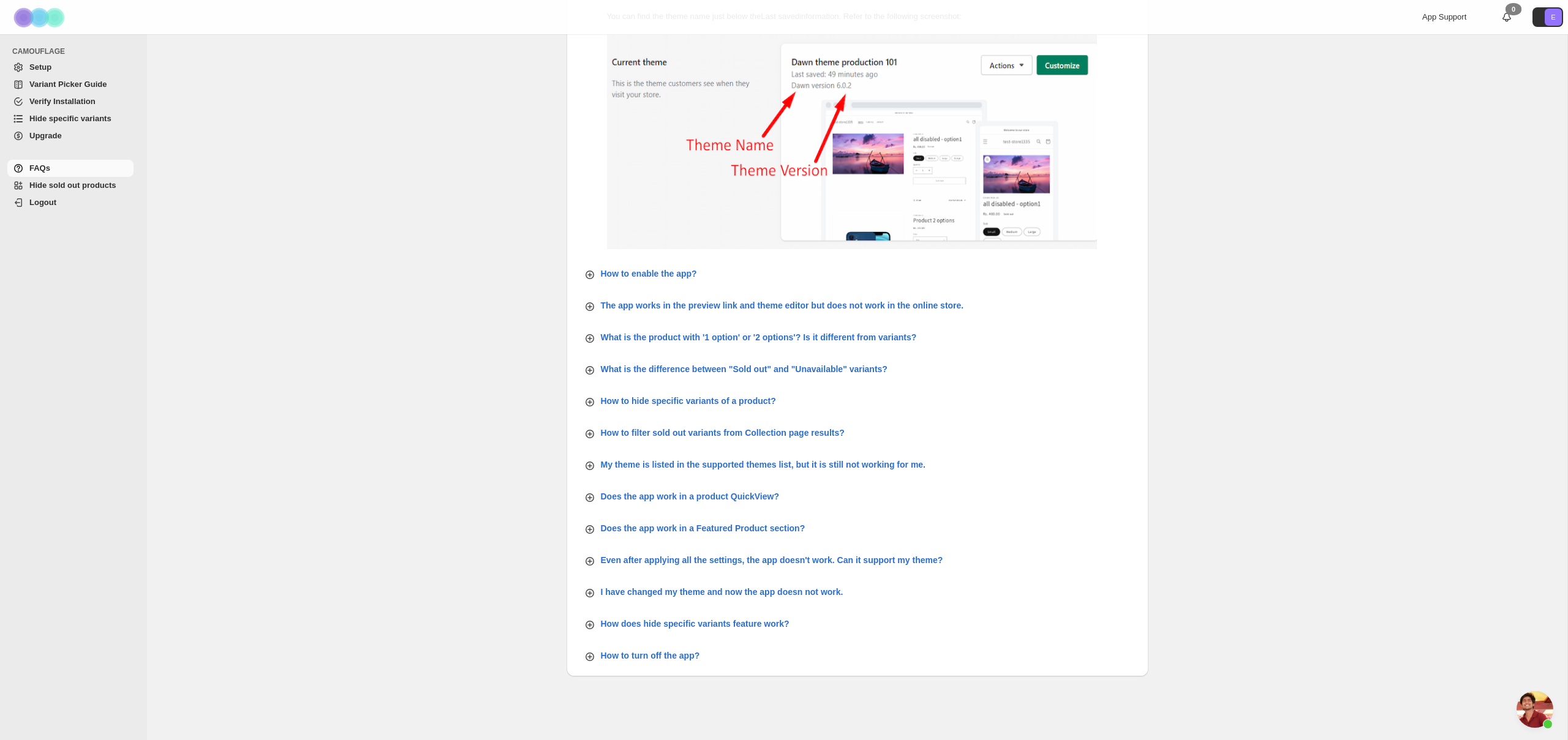
click at [70, 118] on span "Hide specific variants" at bounding box center [70, 118] width 82 height 9
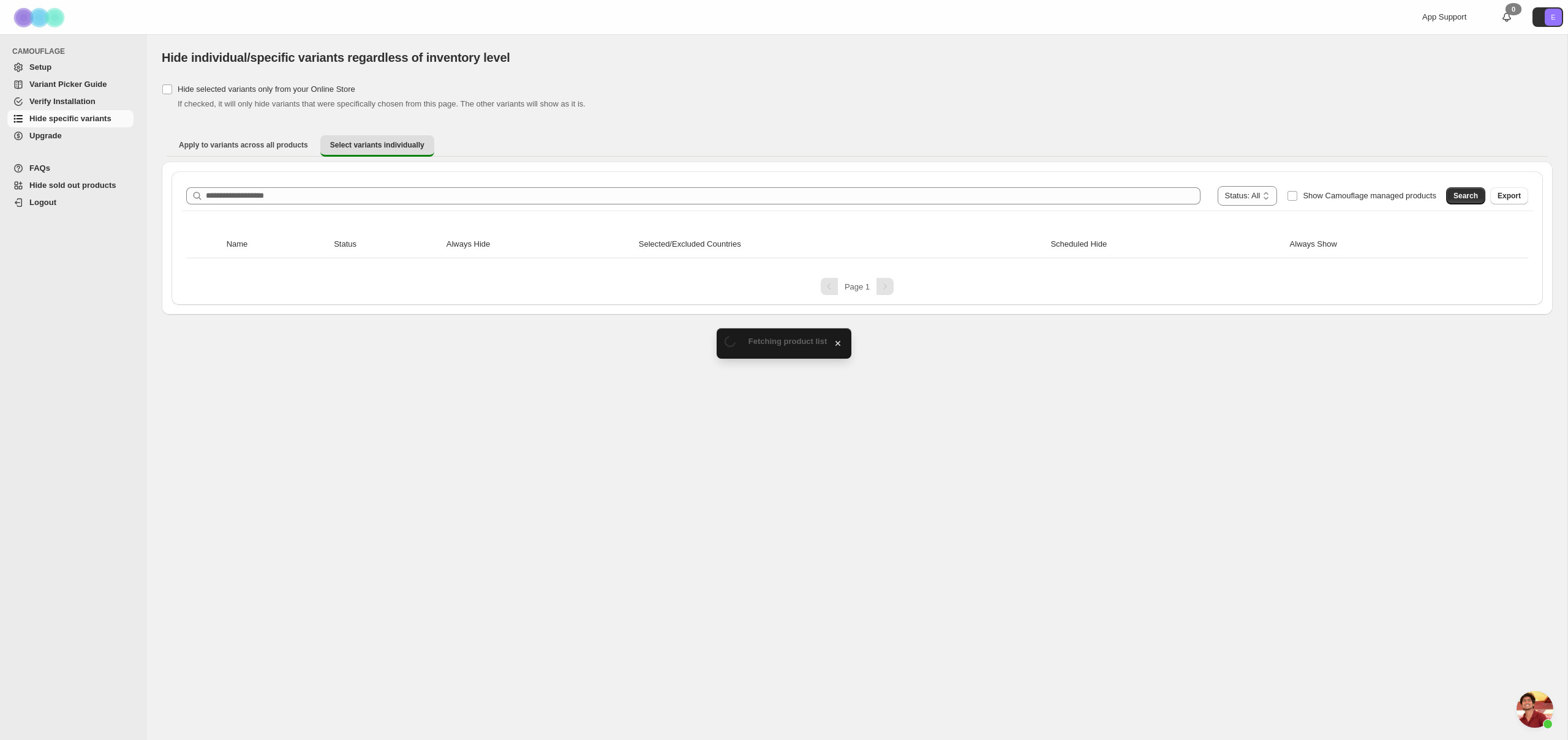
scroll to position [1799, 0]
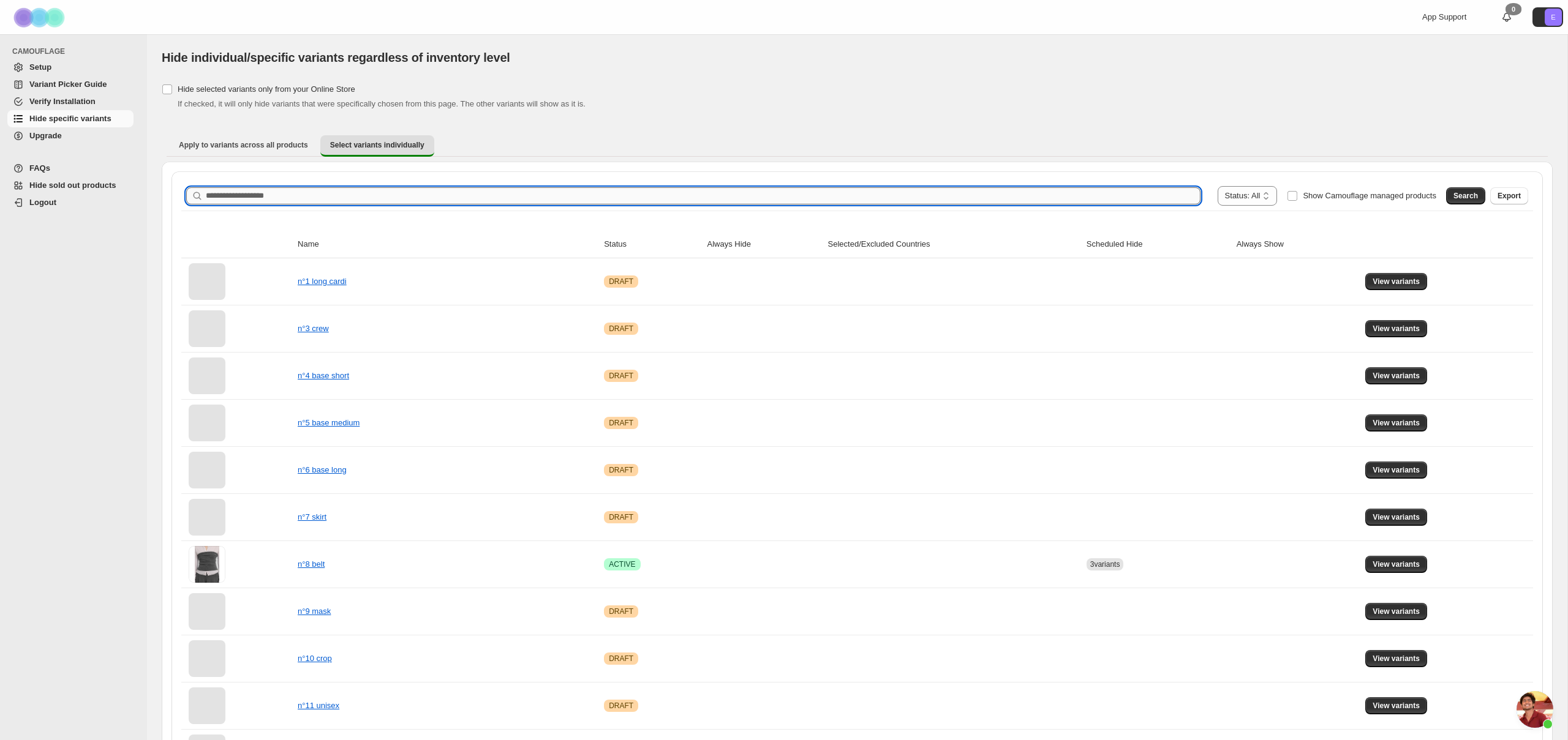
click at [323, 191] on input "Search product name" at bounding box center [703, 196] width 994 height 17
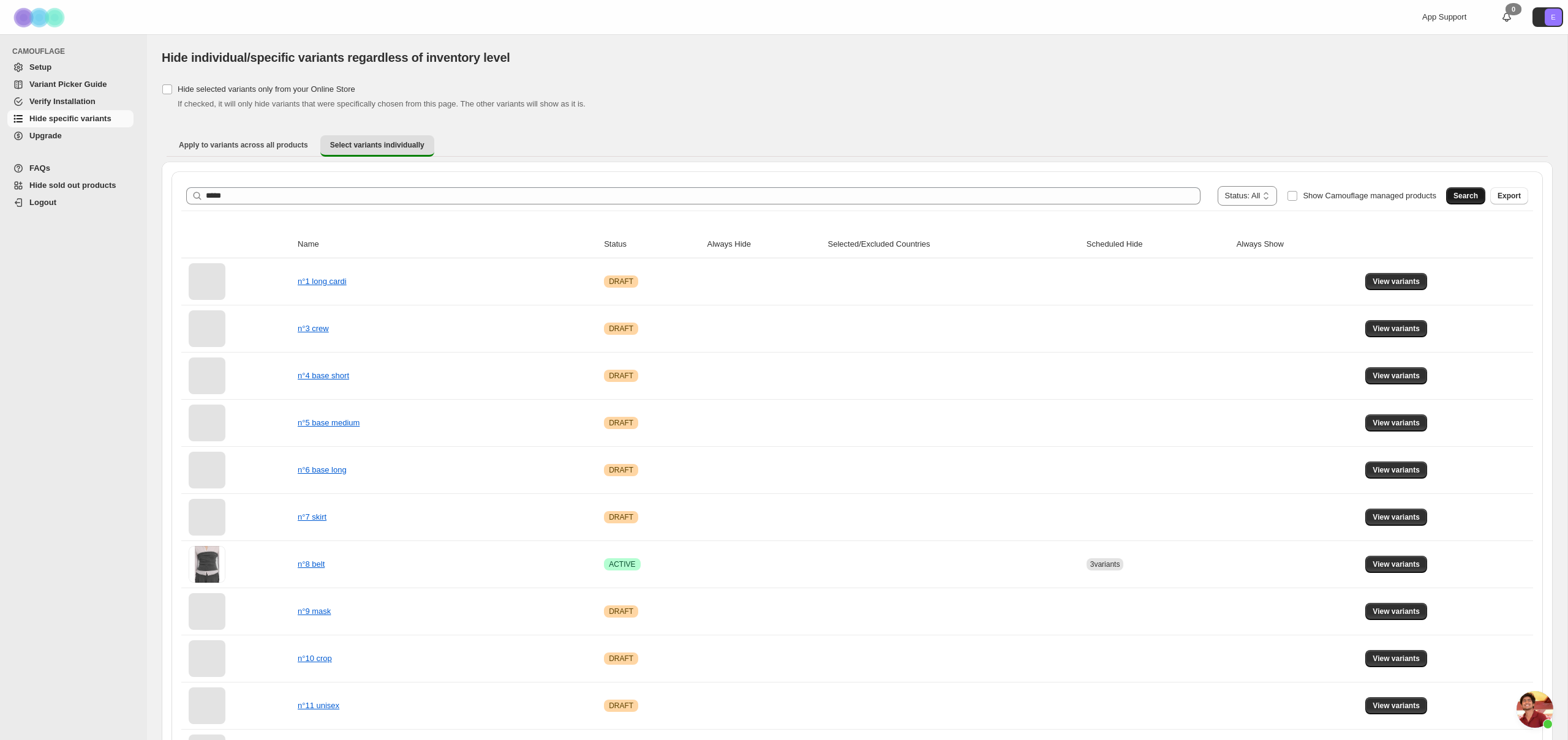
click at [1452, 201] on button "Search" at bounding box center [1465, 196] width 39 height 17
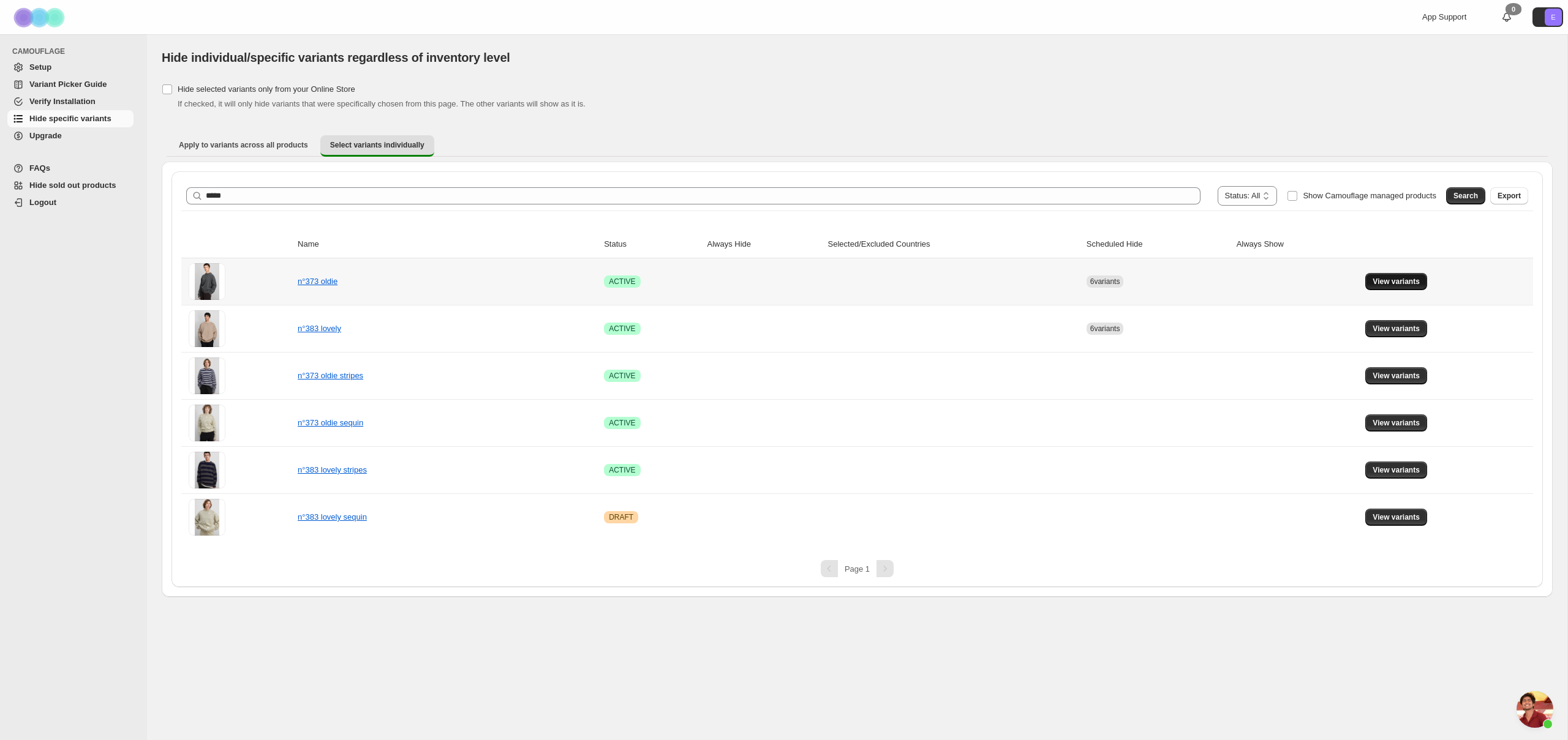
click at [1414, 286] on span "View variants" at bounding box center [1396, 282] width 47 height 10
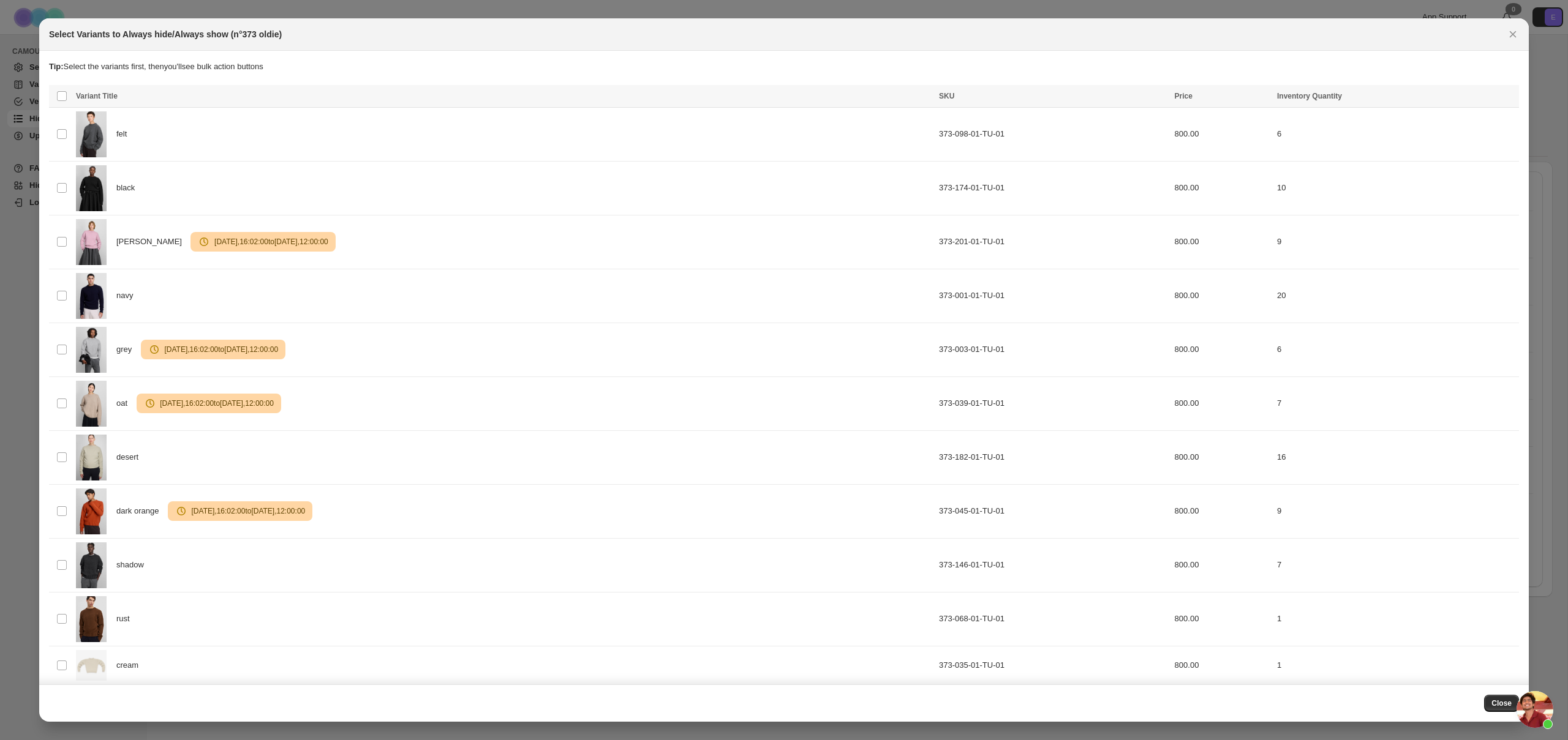
click at [1514, 36] on icon "Close" at bounding box center [1512, 34] width 7 height 7
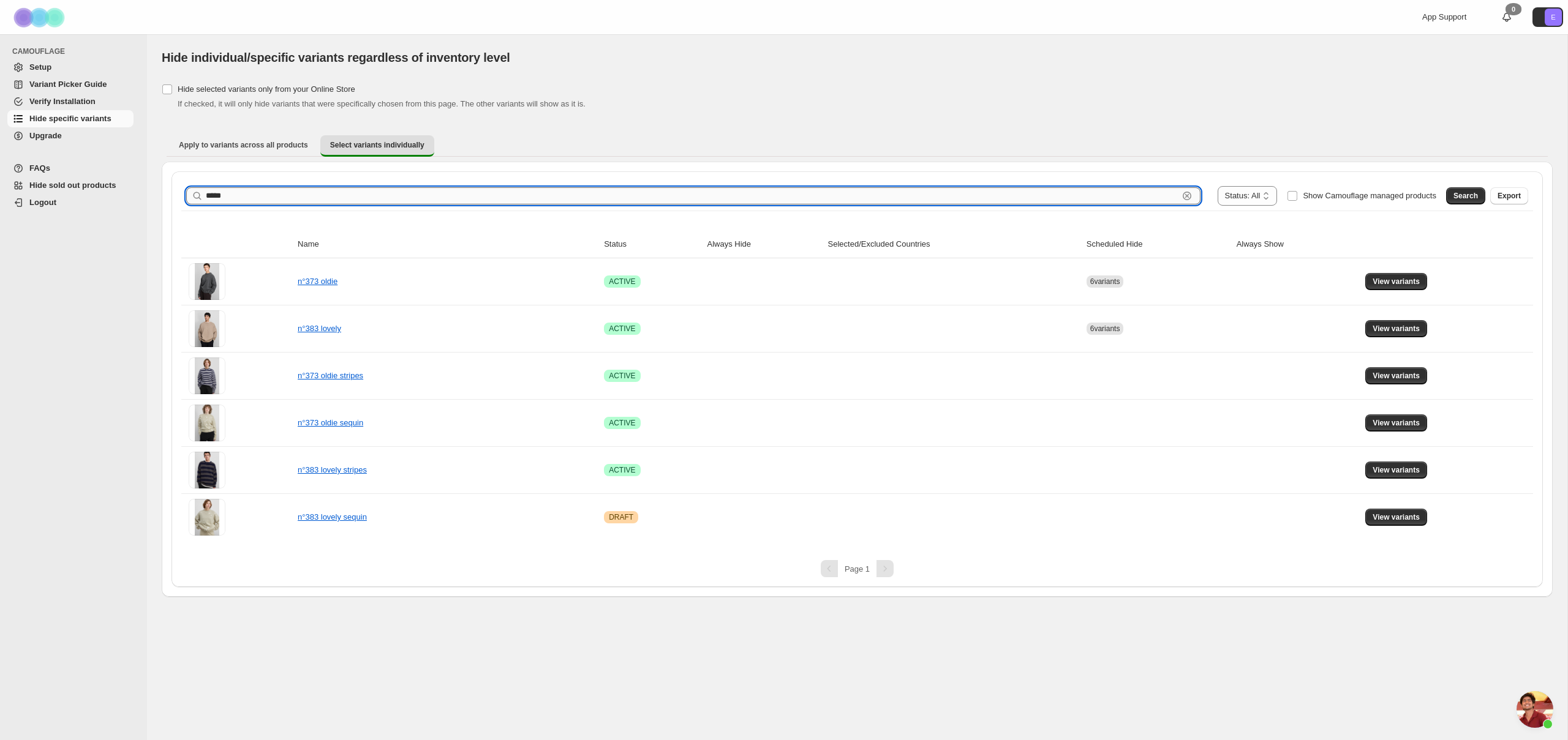
click at [436, 195] on input "*****" at bounding box center [692, 196] width 973 height 17
click at [435, 194] on input "*****" at bounding box center [692, 196] width 973 height 17
type input "**********"
click at [1457, 196] on span "Search" at bounding box center [1466, 196] width 25 height 10
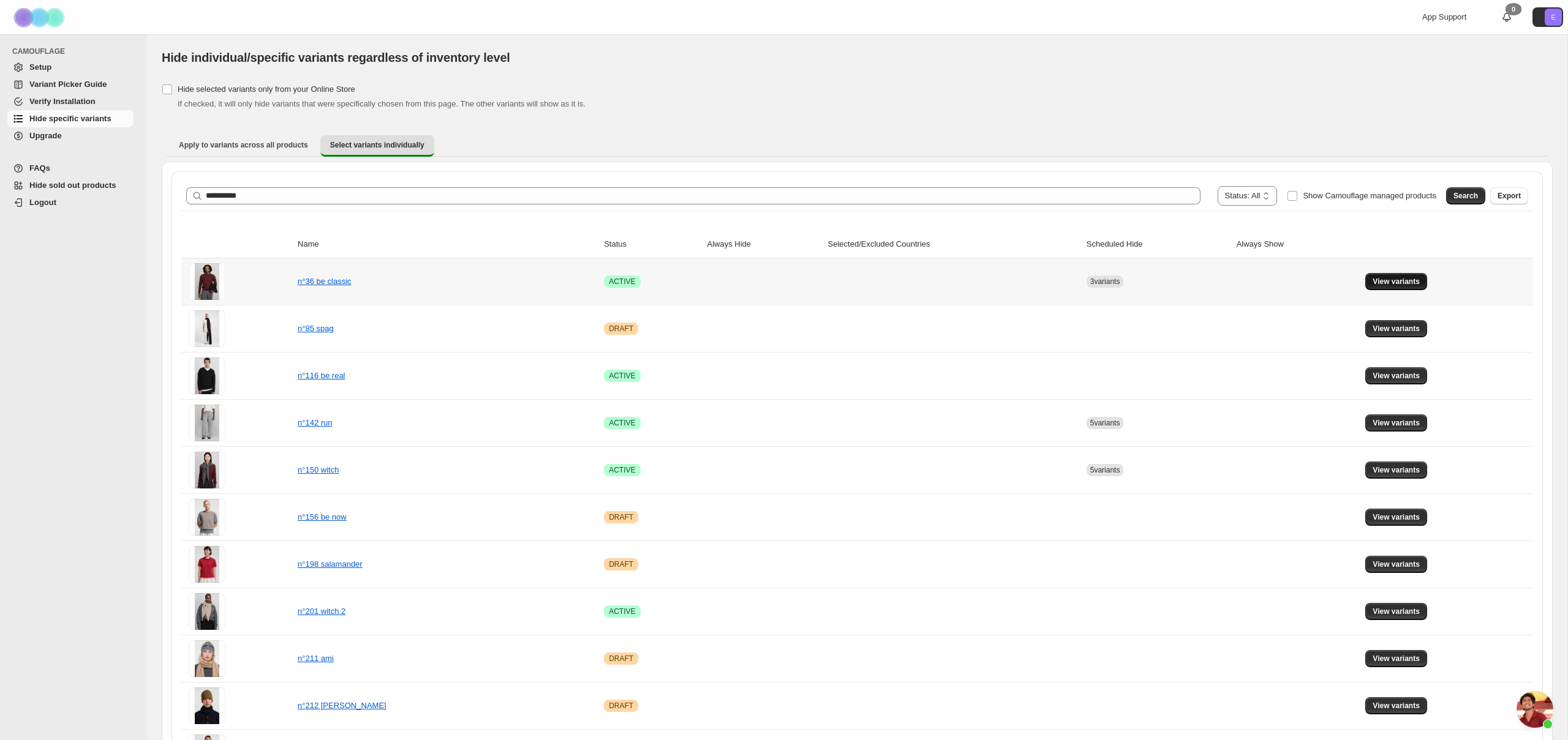
click at [1388, 285] on span "View variants" at bounding box center [1396, 282] width 47 height 10
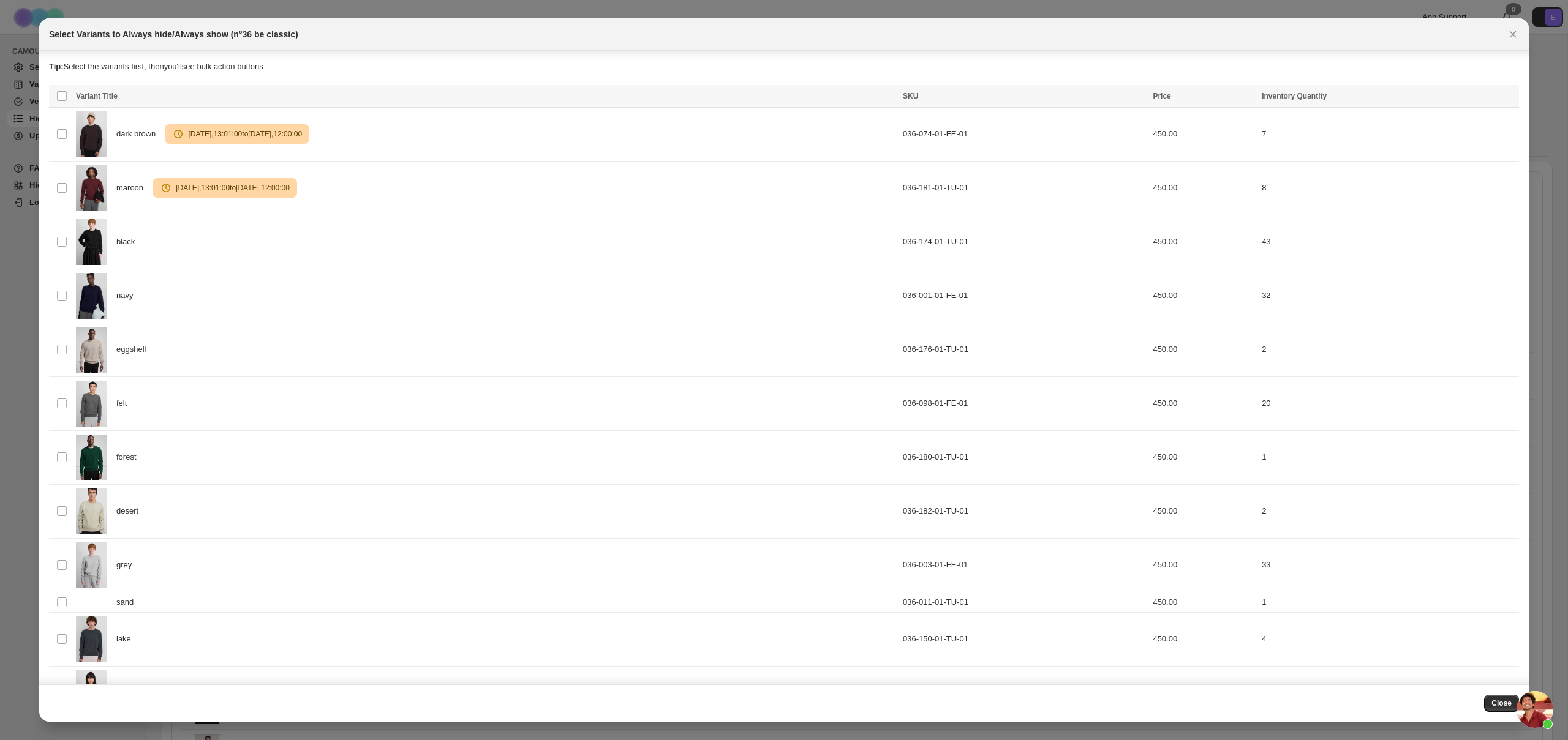
scroll to position [1, 0]
click at [1513, 34] on icon "Close" at bounding box center [1512, 34] width 7 height 7
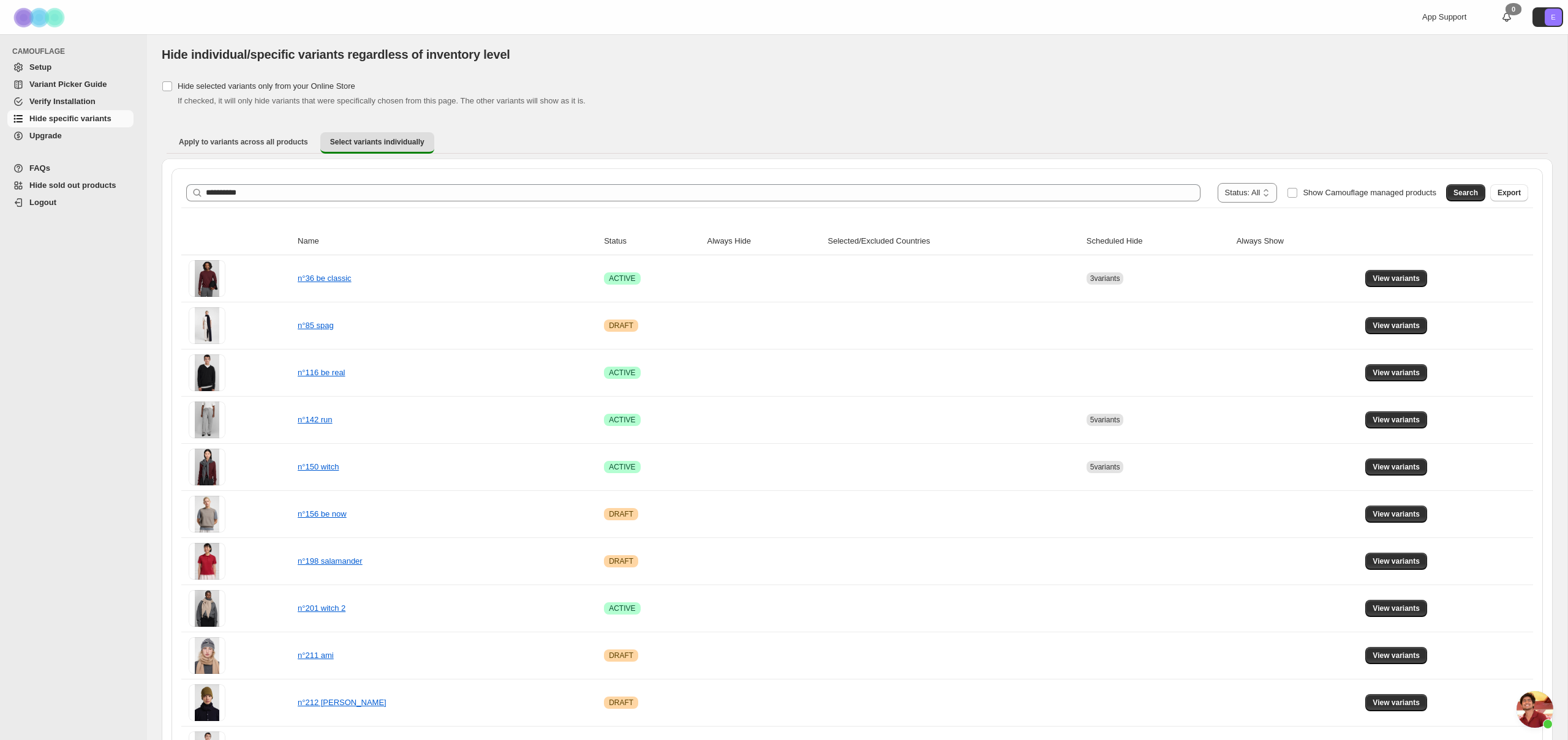
scroll to position [2, 0]
